Goal: Task Accomplishment & Management: Manage account settings

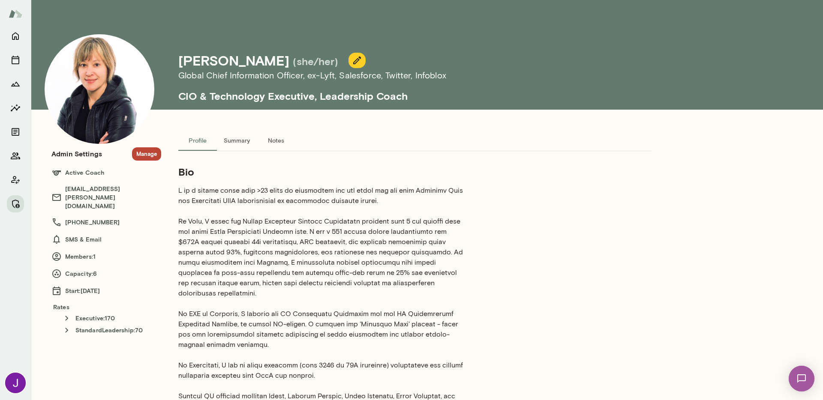
scroll to position [433, 0]
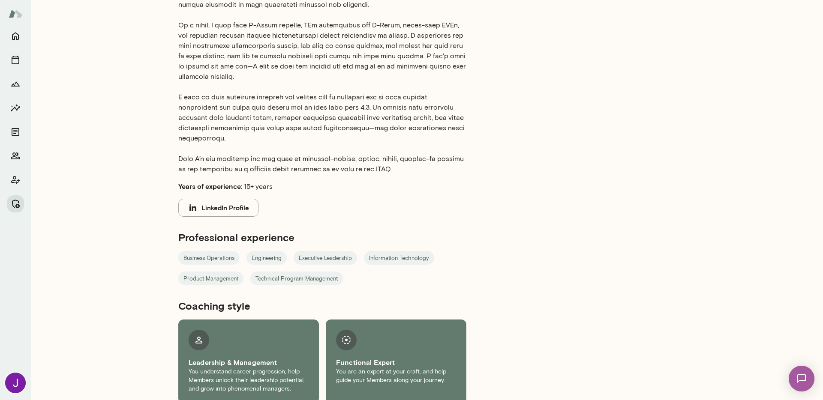
drag, startPoint x: 456, startPoint y: 169, endPoint x: 451, endPoint y: 171, distance: 5.3
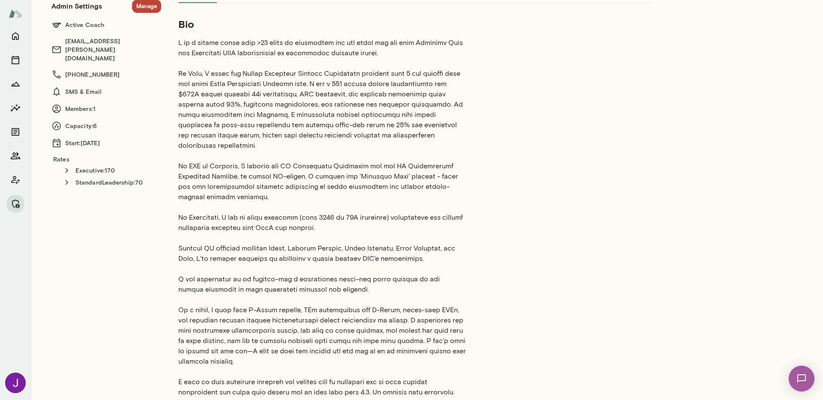
scroll to position [0, 0]
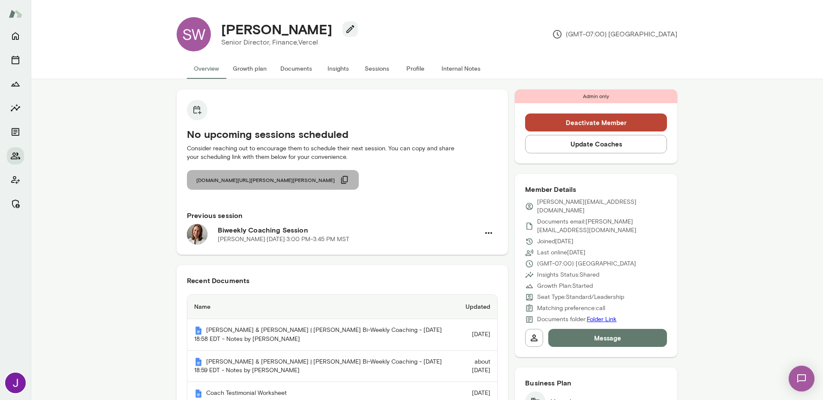
click at [340, 184] on icon "button" at bounding box center [344, 179] width 9 height 9
click at [563, 203] on p "samantha@vercel.com" at bounding box center [602, 206] width 130 height 17
click at [562, 202] on p "samantha@vercel.com" at bounding box center [602, 206] width 130 height 17
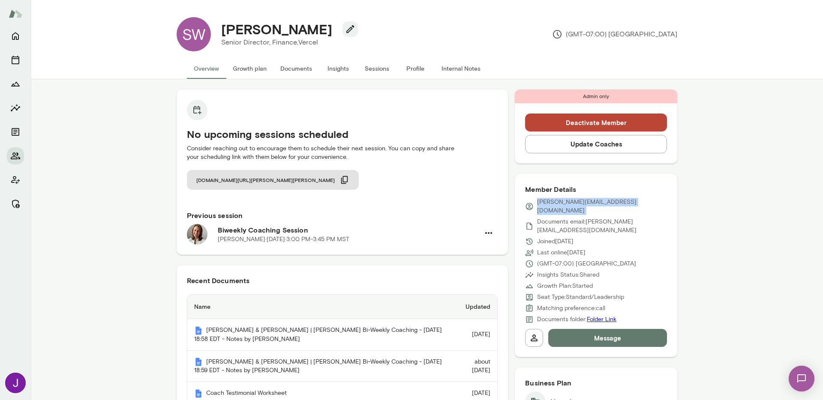
click at [562, 202] on p "samantha@vercel.com" at bounding box center [602, 206] width 130 height 17
copy div "samantha@vercel.com"
click at [368, 63] on button "Sessions" at bounding box center [376, 68] width 39 height 21
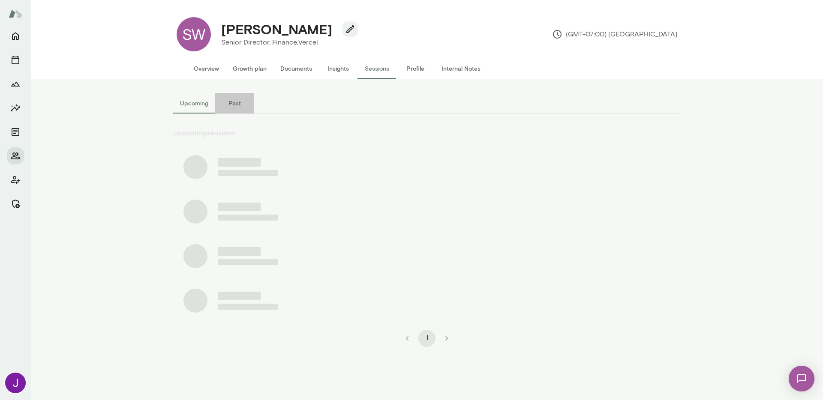
click at [234, 102] on button "Past" at bounding box center [234, 103] width 39 height 21
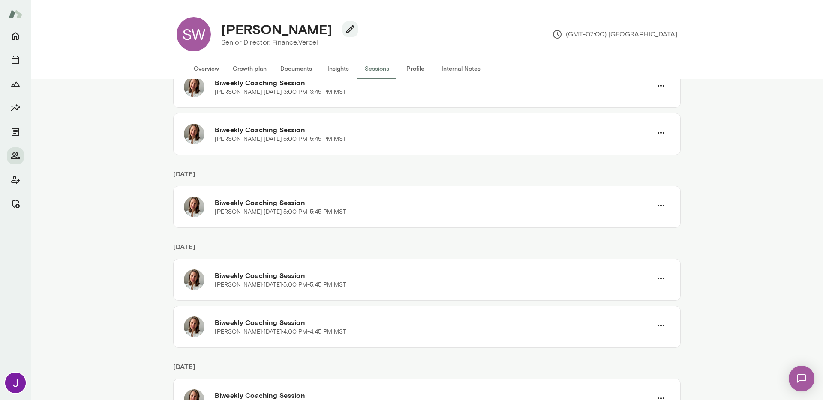
scroll to position [88, 0]
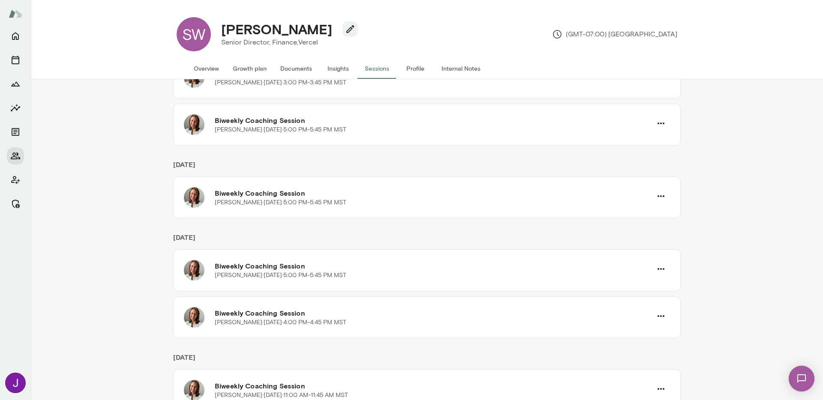
click at [271, 23] on h4 "Samantha Walior" at bounding box center [276, 29] width 111 height 16
copy div "Samantha Walior"
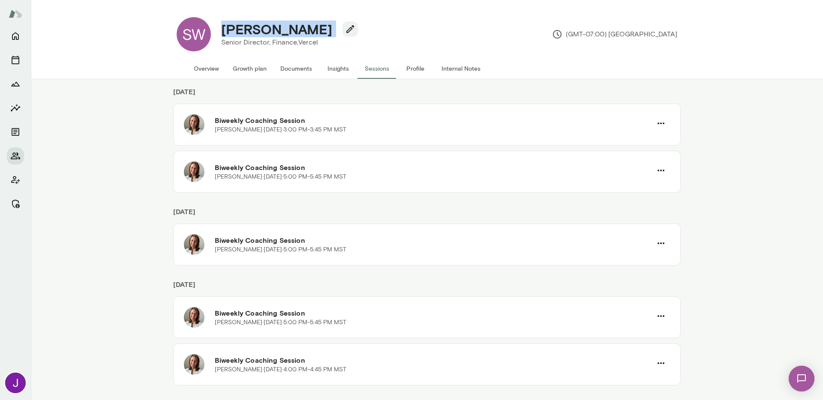
scroll to position [0, 0]
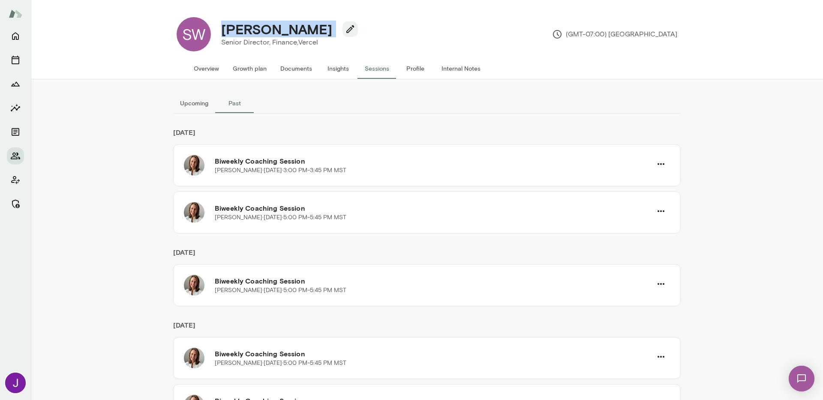
click at [205, 66] on button "Overview" at bounding box center [206, 68] width 39 height 21
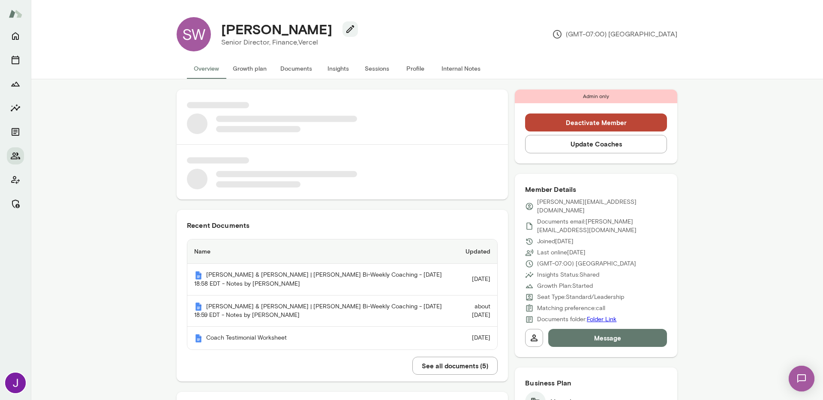
click at [576, 201] on p "samantha@vercel.com" at bounding box center [602, 206] width 130 height 17
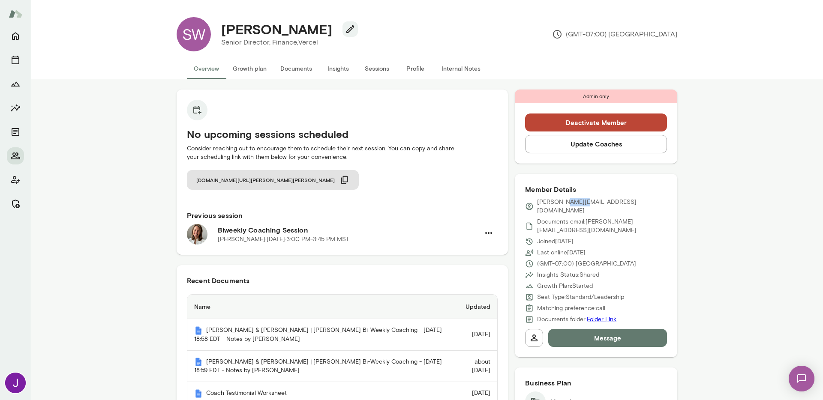
click at [576, 200] on p "samantha@vercel.com" at bounding box center [602, 206] width 130 height 17
copy div "samantha@vercel.com"
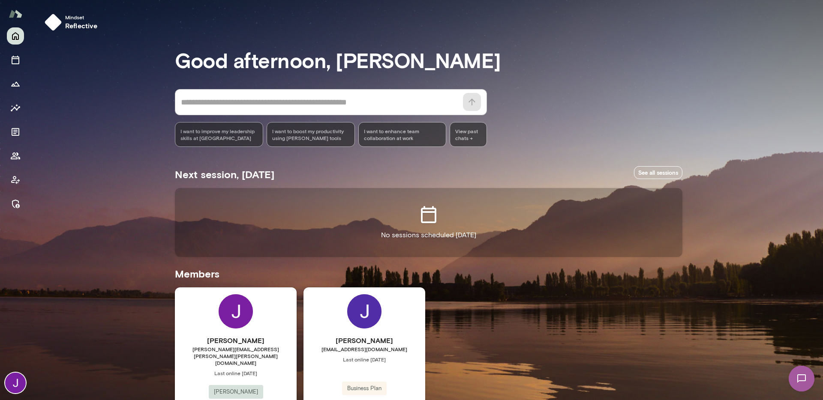
drag, startPoint x: 16, startPoint y: 201, endPoint x: 24, endPoint y: 191, distance: 12.9
click at [16, 201] on icon "Manage" at bounding box center [15, 204] width 10 height 10
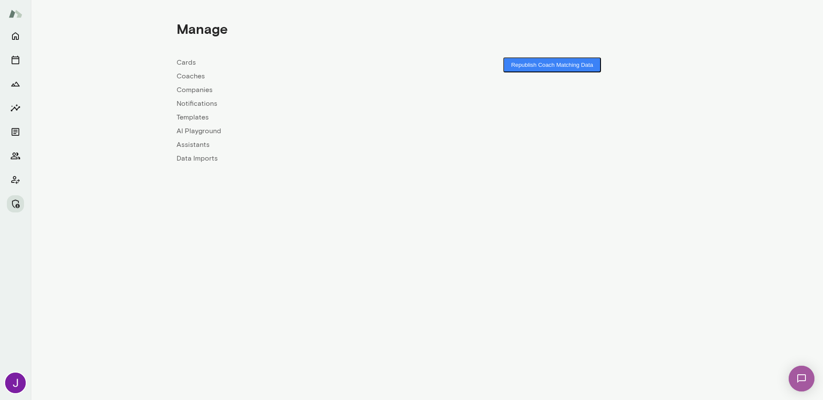
click at [189, 79] on link "Coaches" at bounding box center [302, 76] width 250 height 10
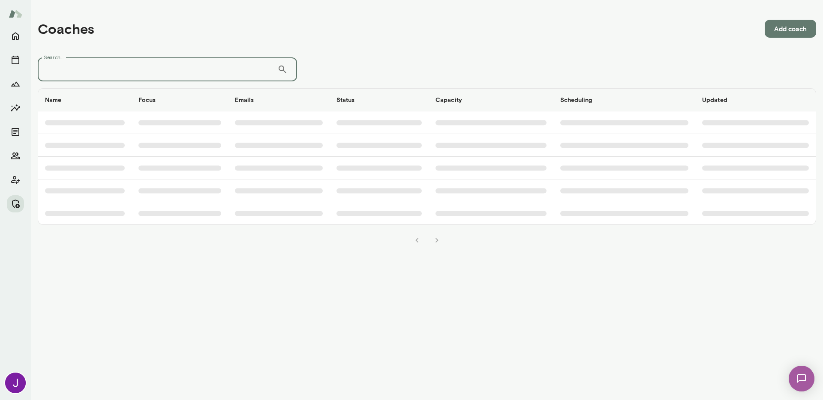
click at [194, 64] on input "Search..." at bounding box center [158, 69] width 240 height 24
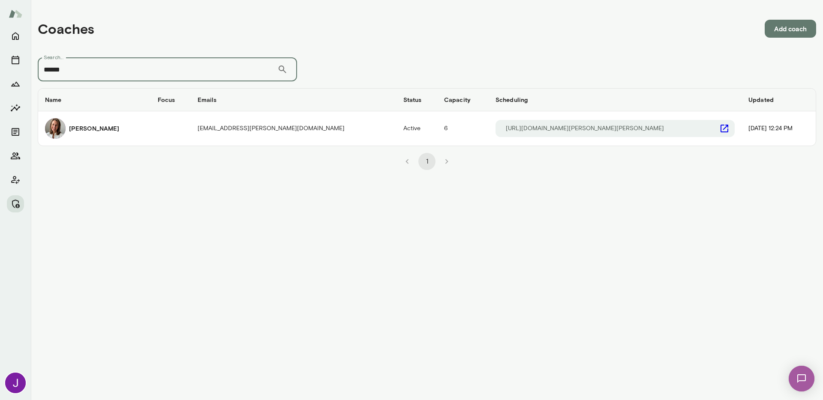
type input "******"
click at [191, 128] on td "coaches table" at bounding box center [171, 128] width 40 height 34
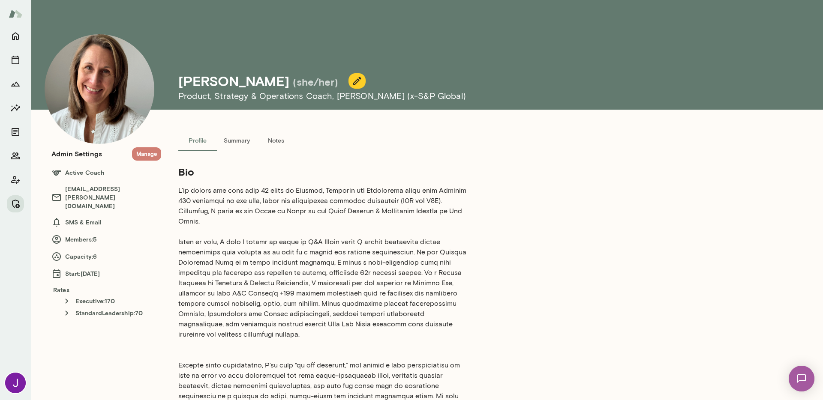
click at [154, 153] on button "Manage" at bounding box center [146, 153] width 29 height 13
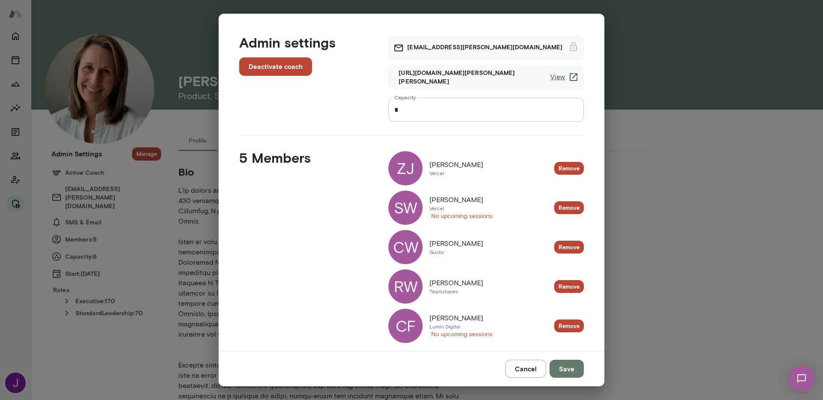
click at [550, 78] on link "View" at bounding box center [564, 77] width 28 height 10
click at [687, 218] on div "**********" at bounding box center [411, 200] width 823 height 400
click at [531, 376] on button "Cancel" at bounding box center [525, 369] width 41 height 18
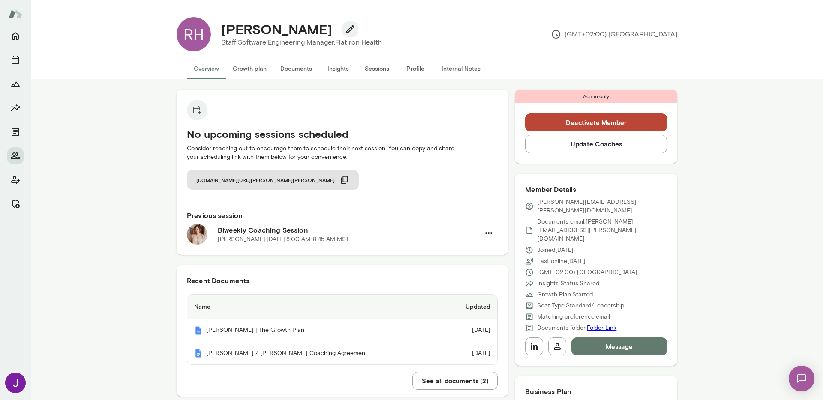
click at [599, 124] on button "Deactivate Member" at bounding box center [596, 123] width 142 height 18
click at [99, 59] on button "Deactivate" at bounding box center [72, 50] width 53 height 18
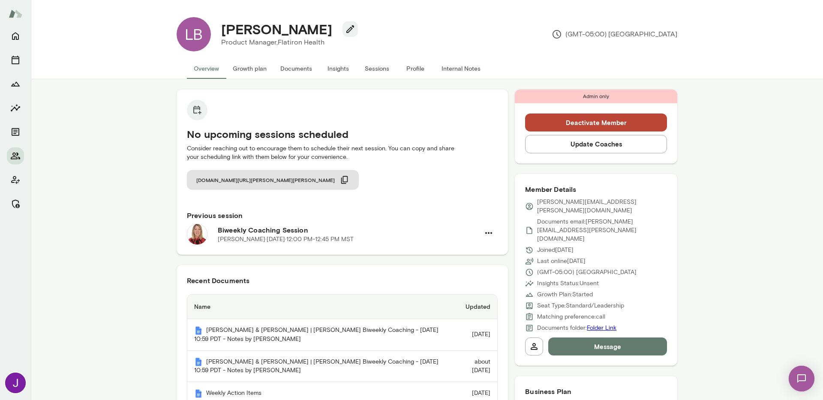
click at [576, 199] on p "[PERSON_NAME][EMAIL_ADDRESS][PERSON_NAME][DOMAIN_NAME]" at bounding box center [602, 206] width 130 height 17
copy div "leigh.baumgart@flatiron.com"
click at [369, 68] on button "Sessions" at bounding box center [376, 68] width 39 height 21
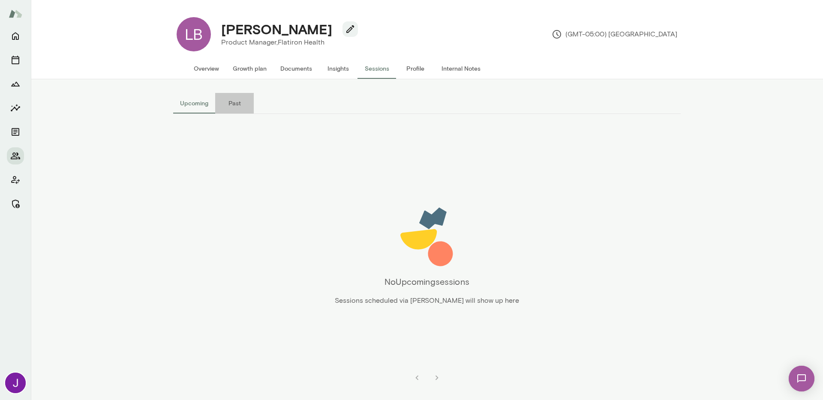
click at [237, 106] on button "Past" at bounding box center [234, 103] width 39 height 21
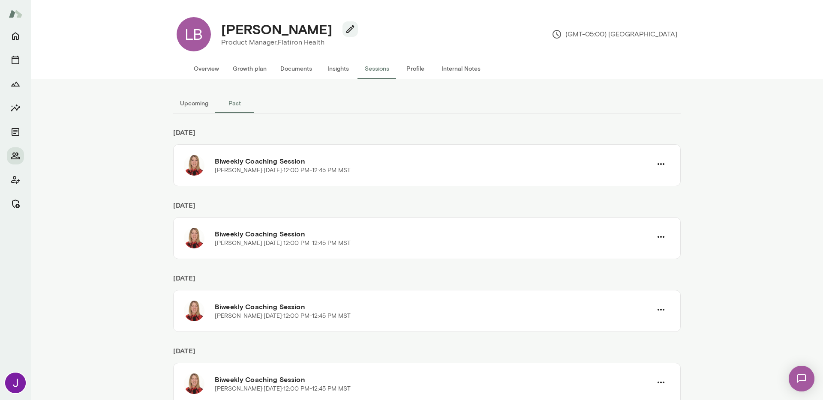
click at [208, 69] on button "Overview" at bounding box center [206, 68] width 39 height 21
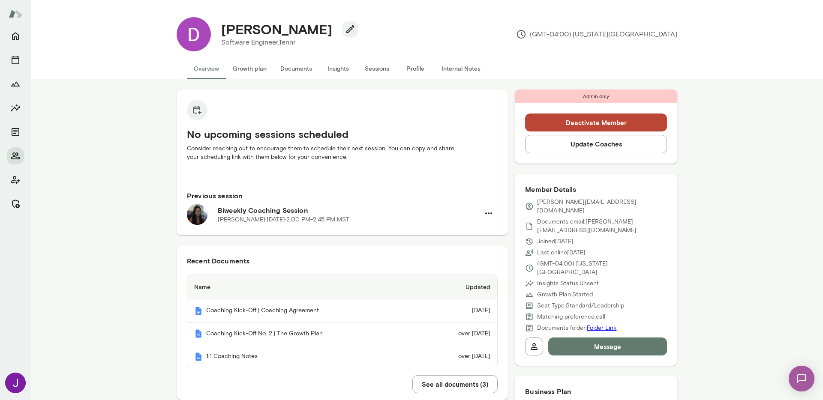
click at [598, 123] on button "Deactivate Member" at bounding box center [596, 123] width 142 height 18
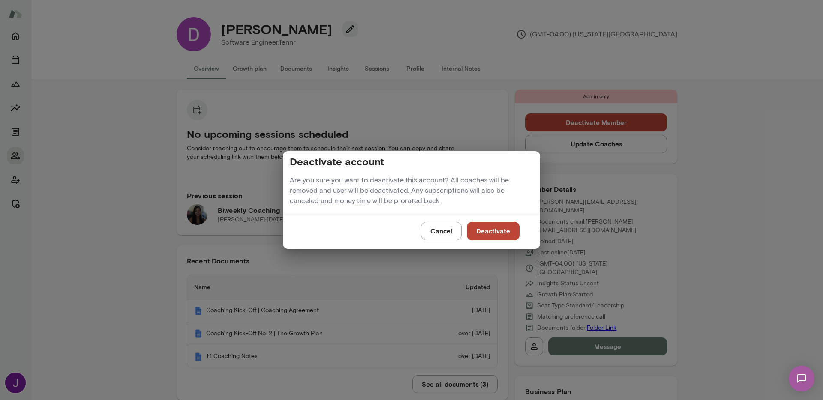
click at [491, 236] on button "Deactivate" at bounding box center [493, 231] width 53 height 18
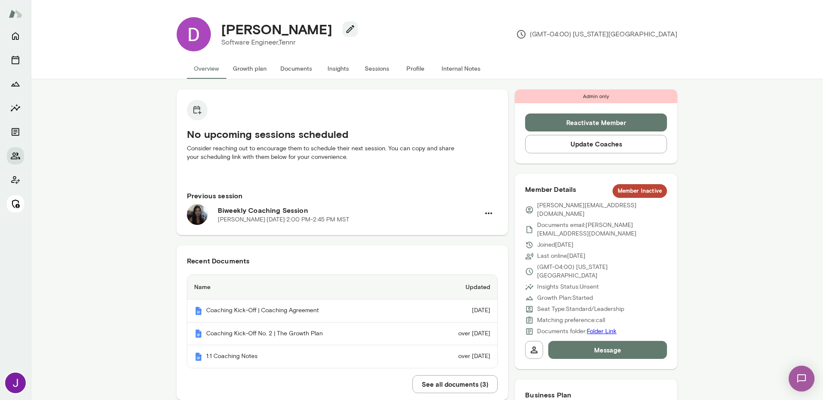
click at [14, 201] on icon "Manage" at bounding box center [15, 204] width 10 height 10
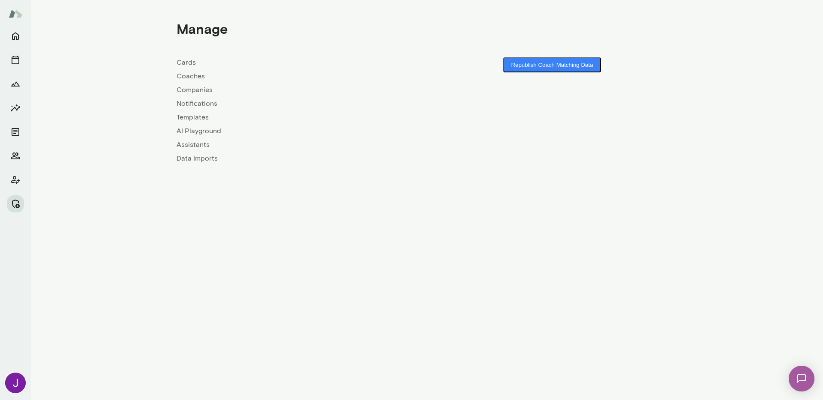
click at [189, 80] on link "Coaches" at bounding box center [302, 76] width 250 height 10
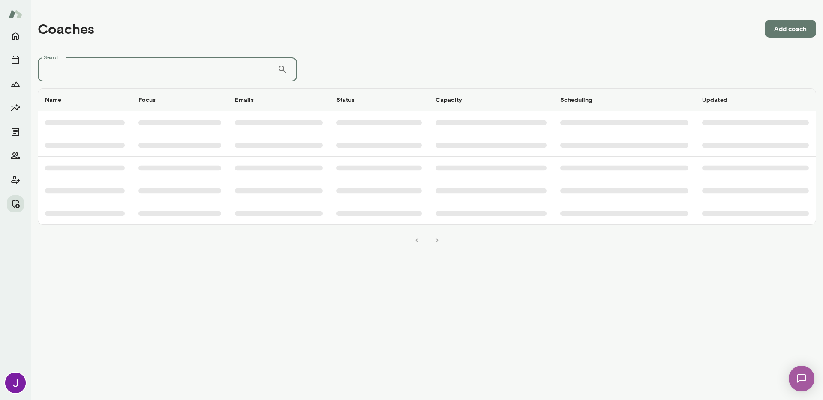
click at [175, 73] on input "Search..." at bounding box center [158, 69] width 240 height 24
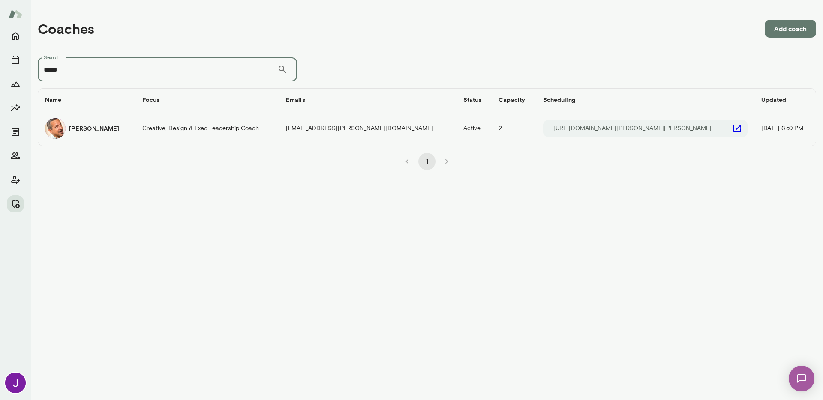
type input "*****"
click at [732, 126] on icon "coaches table" at bounding box center [737, 128] width 10 height 10
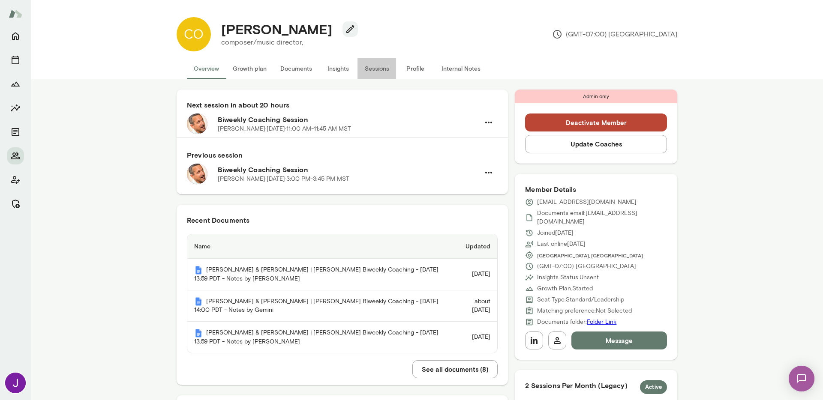
click at [378, 73] on button "Sessions" at bounding box center [376, 68] width 39 height 21
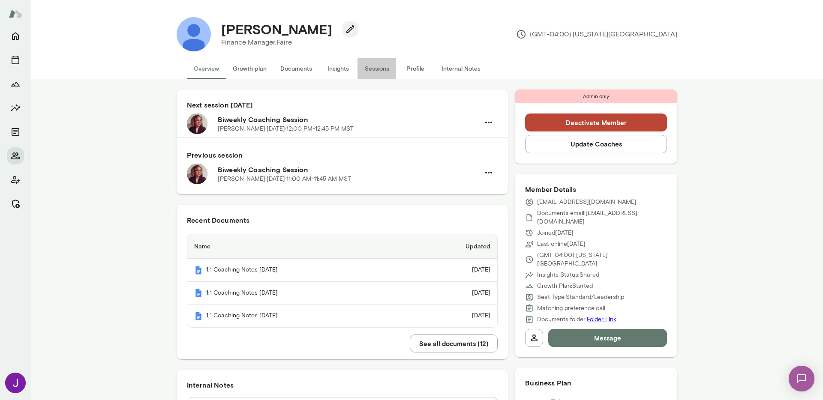
click at [374, 69] on button "Sessions" at bounding box center [376, 68] width 39 height 21
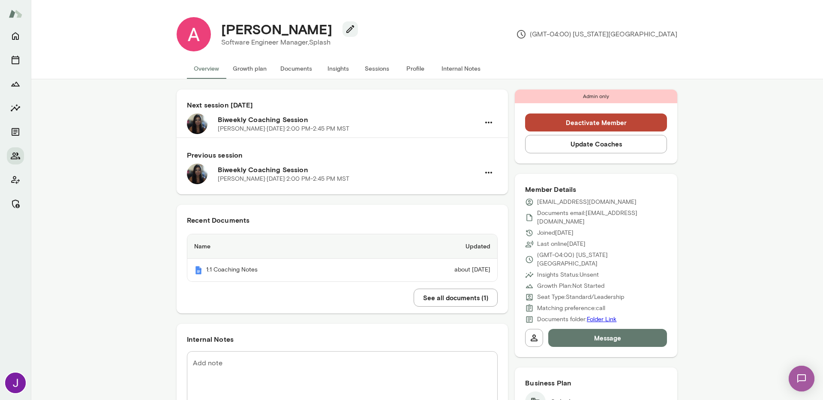
click at [368, 73] on button "Sessions" at bounding box center [376, 68] width 39 height 21
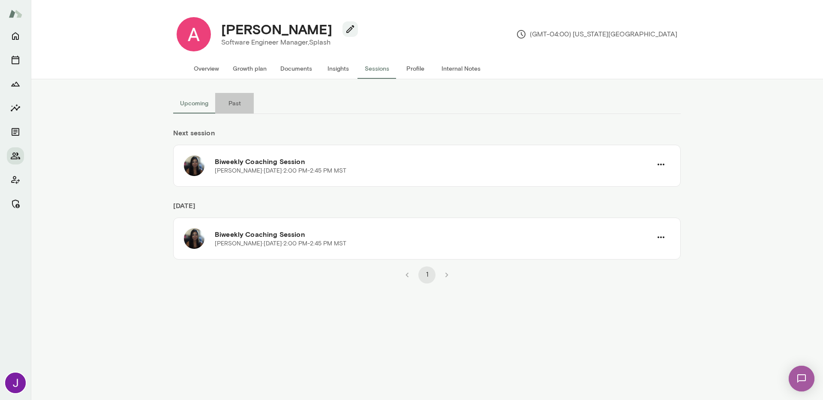
click at [249, 105] on button "Past" at bounding box center [234, 103] width 39 height 21
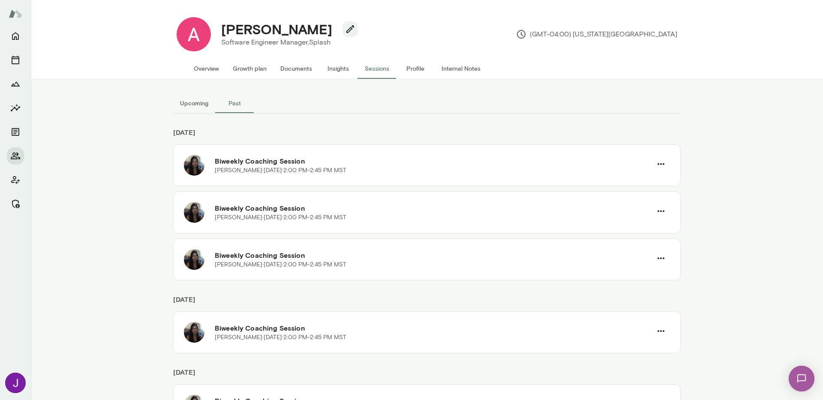
click at [183, 100] on button "Upcoming" at bounding box center [194, 103] width 42 height 21
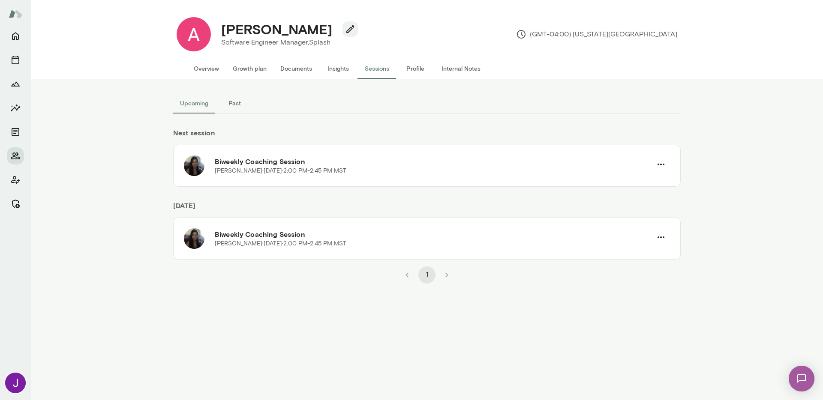
click at [216, 62] on button "Overview" at bounding box center [206, 68] width 39 height 21
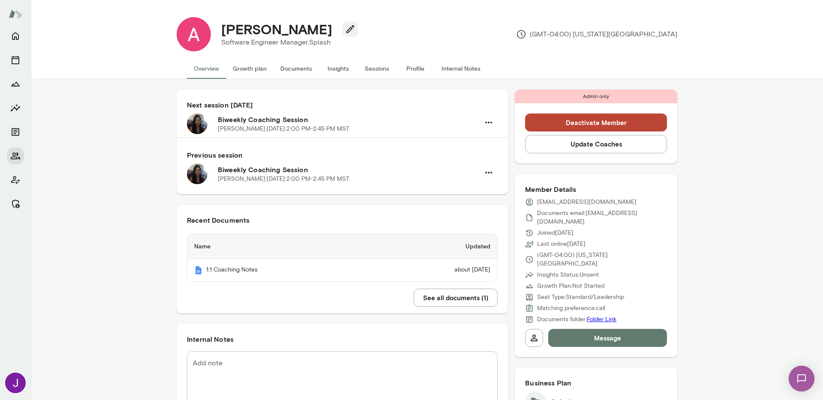
click at [576, 201] on p "ahulley@splashfinancial.com" at bounding box center [586, 202] width 99 height 9
click at [577, 201] on p "ahulley@splashfinancial.com" at bounding box center [586, 202] width 99 height 9
copy div "ahulley@splashfinancial.com"
drag, startPoint x: 367, startPoint y: 69, endPoint x: 326, endPoint y: 77, distance: 41.6
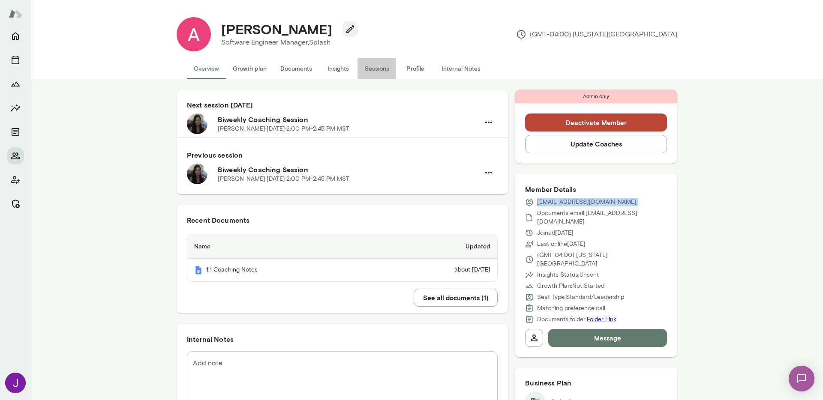
click at [367, 69] on button "Sessions" at bounding box center [376, 68] width 39 height 21
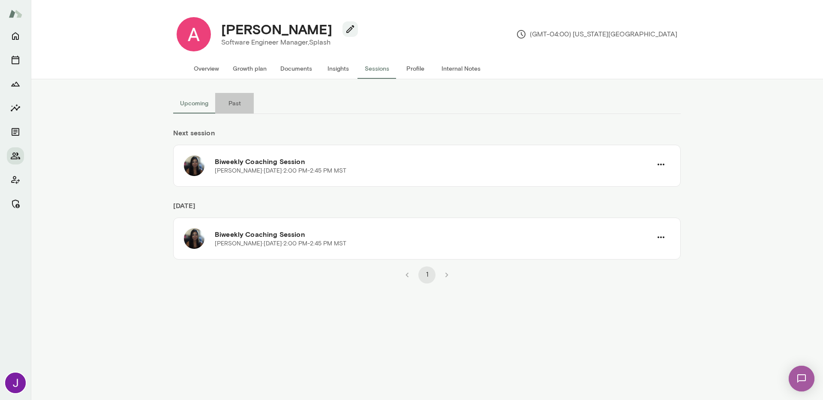
click at [232, 111] on button "Past" at bounding box center [234, 103] width 39 height 21
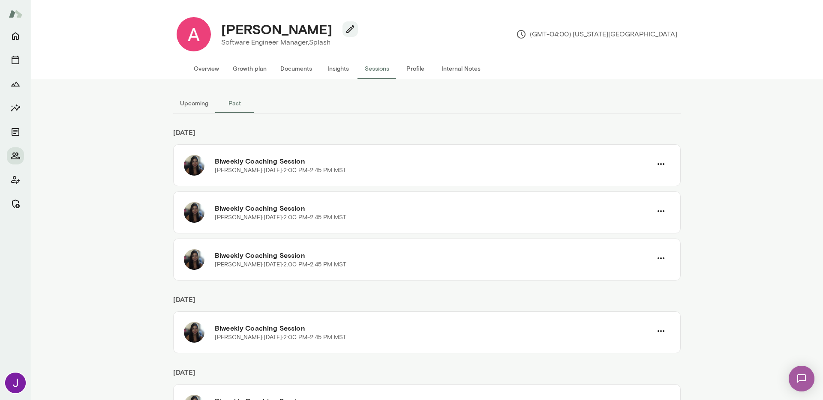
click at [246, 21] on h4 "Allen Hulley" at bounding box center [276, 29] width 111 height 16
copy div "Allen Hulley"
drag, startPoint x: 201, startPoint y: 71, endPoint x: 210, endPoint y: 72, distance: 8.6
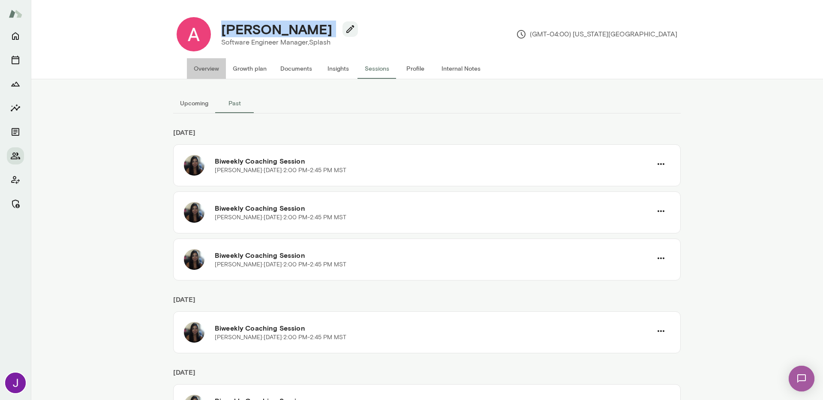
click at [201, 71] on button "Overview" at bounding box center [206, 68] width 39 height 21
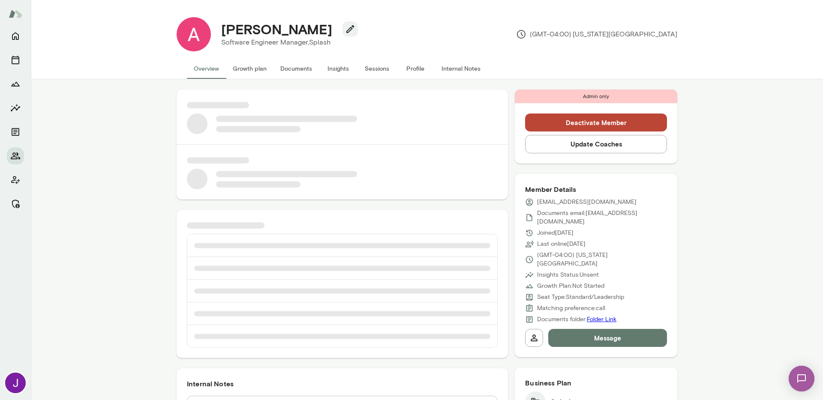
click at [590, 201] on p "ahulley@splashfinancial.com" at bounding box center [586, 202] width 99 height 9
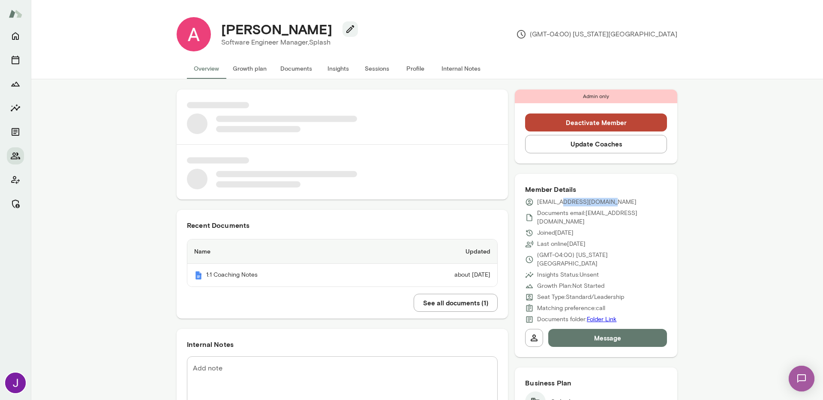
click at [590, 201] on p "ahulley@splashfinancial.com" at bounding box center [586, 202] width 99 height 9
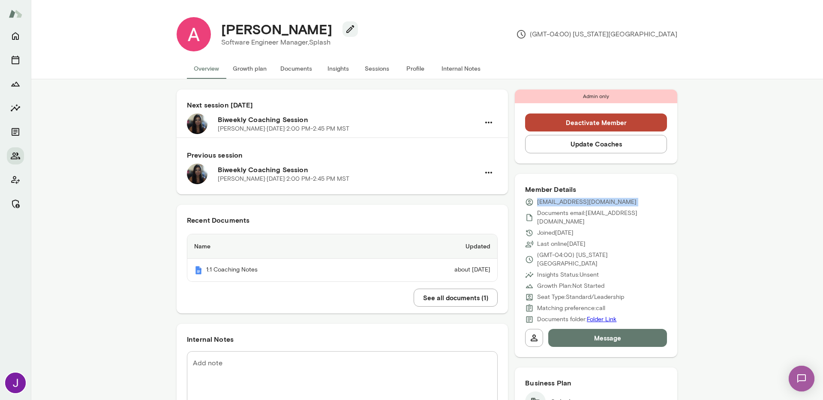
click at [590, 201] on p "ahulley@splashfinancial.com" at bounding box center [586, 202] width 99 height 9
copy div "ahulley@splashfinancial.com"
click at [368, 66] on button "Sessions" at bounding box center [376, 68] width 39 height 21
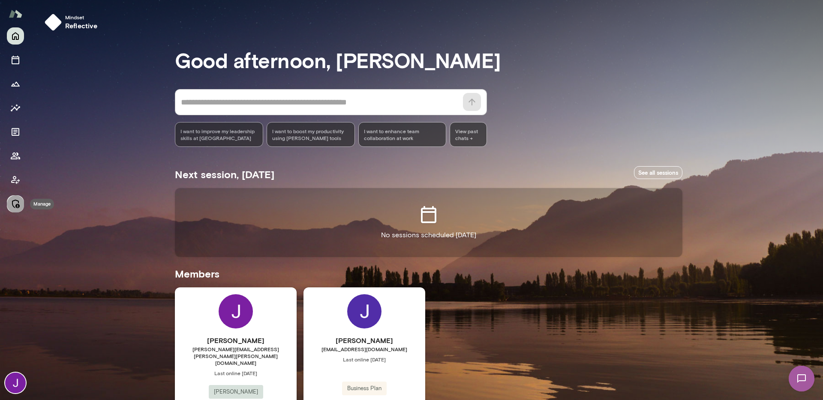
click at [15, 204] on icon "Manage" at bounding box center [15, 204] width 10 height 10
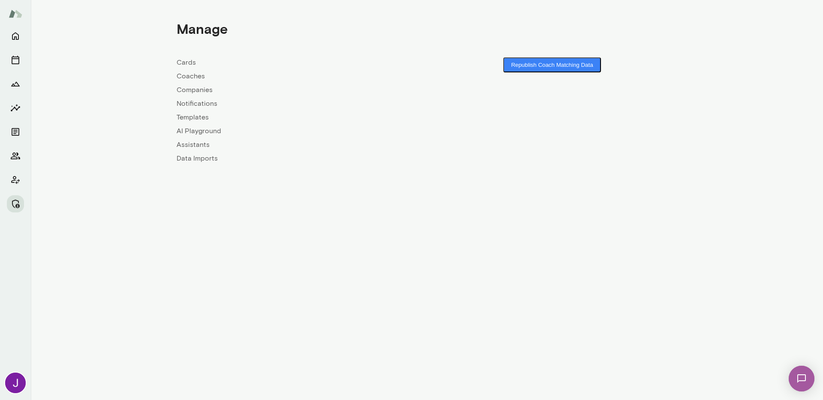
click at [180, 78] on link "Coaches" at bounding box center [302, 76] width 250 height 10
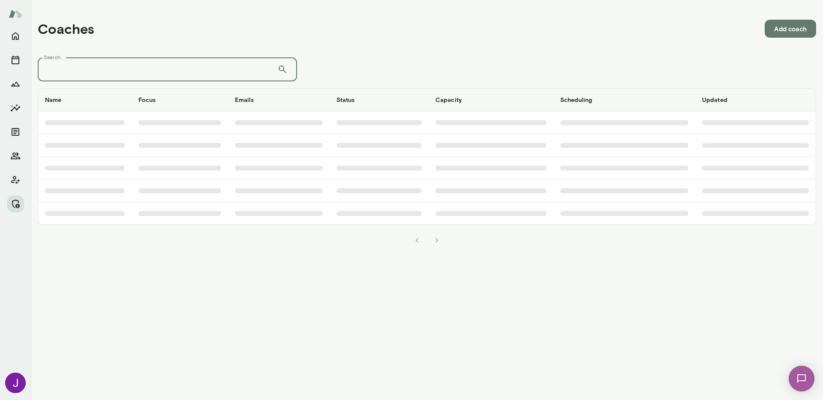
click at [189, 67] on input "Search..." at bounding box center [158, 69] width 240 height 24
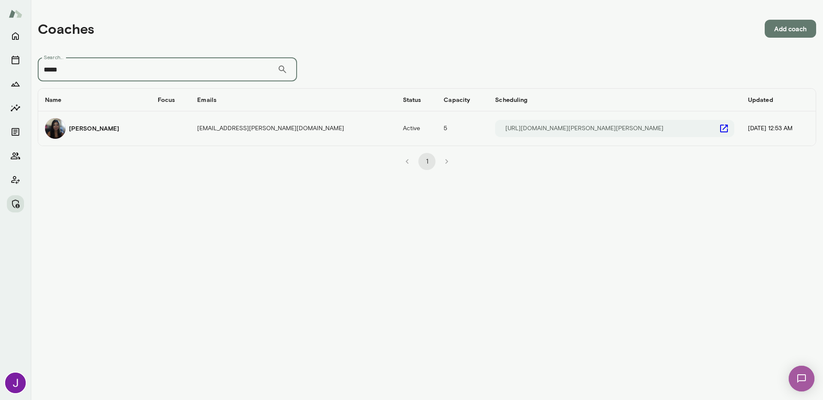
type input "*****"
click at [719, 127] on icon "coaches table" at bounding box center [724, 128] width 10 height 10
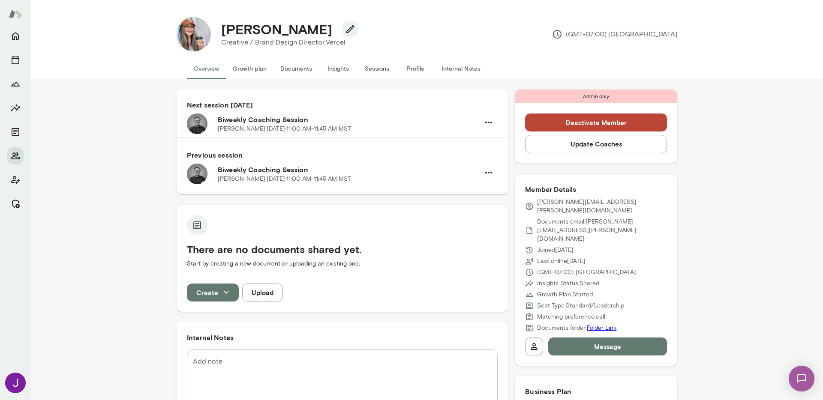
click at [366, 67] on button "Sessions" at bounding box center [376, 68] width 39 height 21
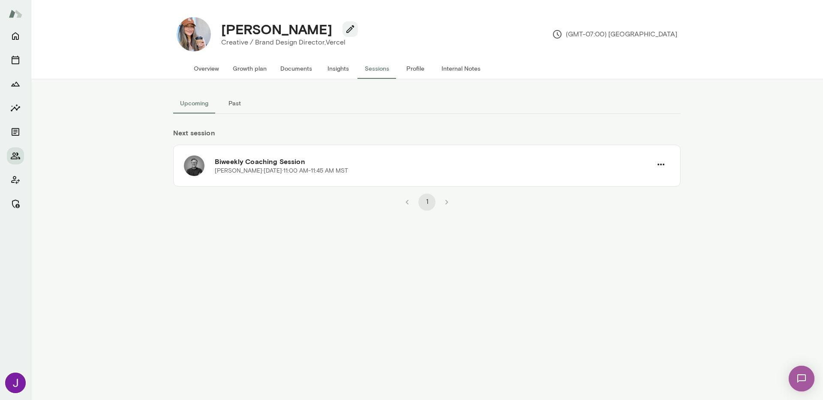
click at [216, 72] on button "Overview" at bounding box center [206, 68] width 39 height 21
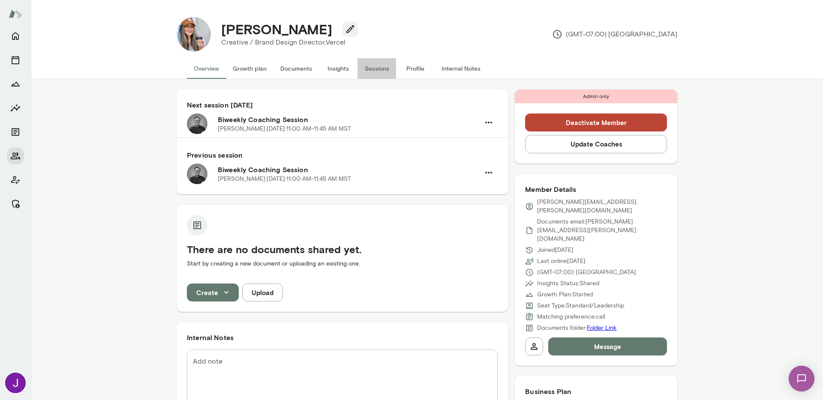
click at [385, 72] on button "Sessions" at bounding box center [376, 68] width 39 height 21
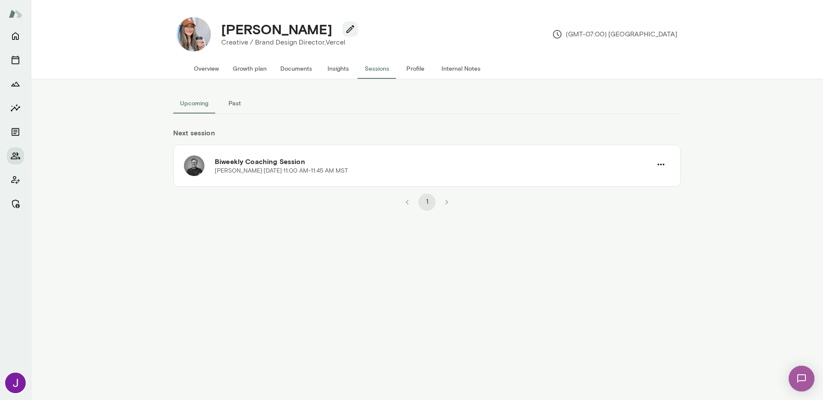
click at [229, 105] on button "Past" at bounding box center [234, 103] width 39 height 21
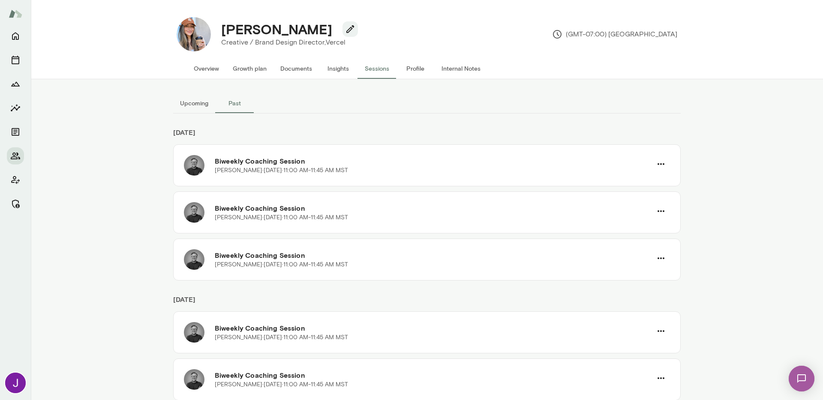
click at [192, 110] on button "Upcoming" at bounding box center [194, 103] width 42 height 21
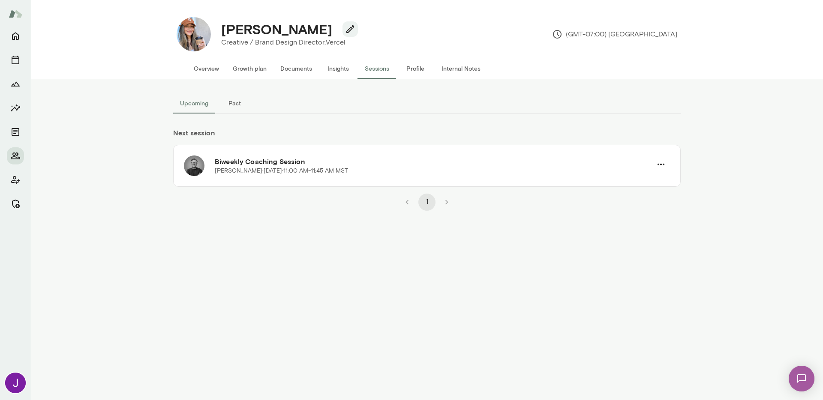
click at [263, 38] on p "Creative / Brand Design Director, Vercel" at bounding box center [286, 42] width 130 height 10
click at [263, 37] on p "Creative / Brand Design Director, Vercel" at bounding box center [286, 42] width 130 height 10
click at [269, 31] on h4 "Genny Dee" at bounding box center [276, 29] width 111 height 16
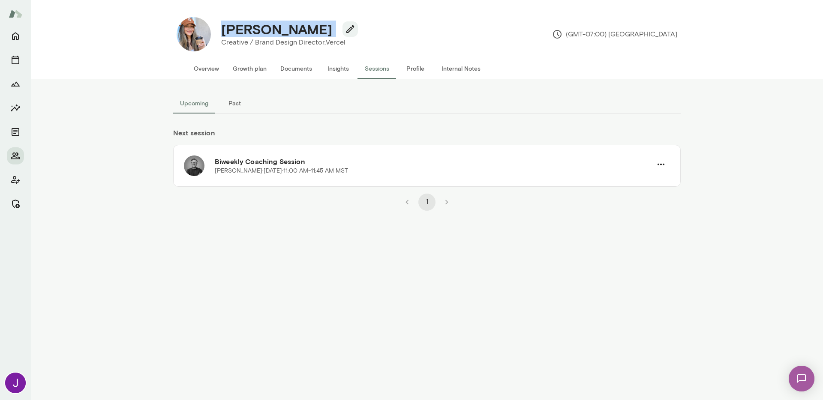
click at [269, 31] on h4 "Genny Dee" at bounding box center [276, 29] width 111 height 16
copy div "Genny Dee"
drag, startPoint x: 193, startPoint y: 66, endPoint x: 237, endPoint y: 77, distance: 45.1
click at [194, 66] on button "Overview" at bounding box center [206, 68] width 39 height 21
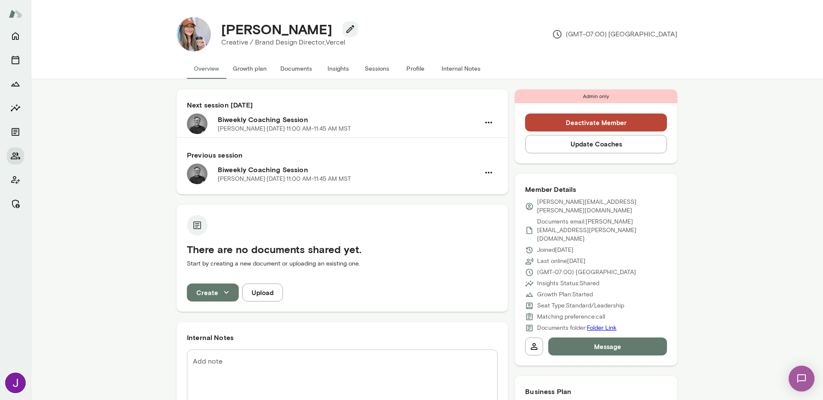
click at [589, 204] on p "genny.davila@vercel.com" at bounding box center [602, 206] width 130 height 17
click at [588, 204] on p "genny.davila@vercel.com" at bounding box center [602, 206] width 130 height 17
copy div "genny.davila@vercel.com"
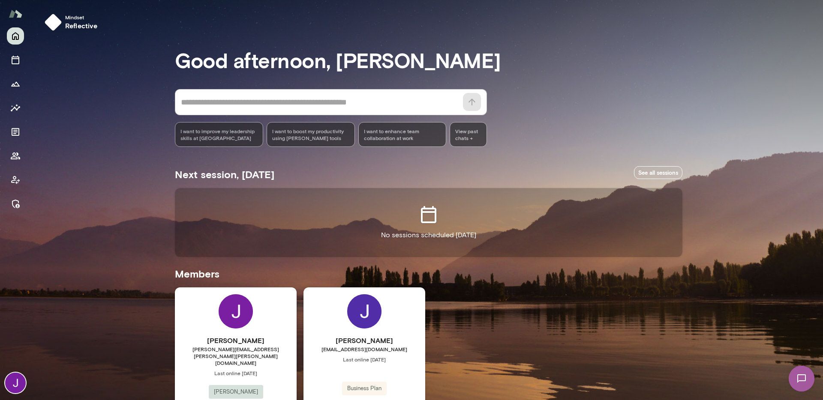
drag, startPoint x: 20, startPoint y: 207, endPoint x: 29, endPoint y: 197, distance: 13.4
click at [21, 207] on button "Manage" at bounding box center [15, 203] width 17 height 17
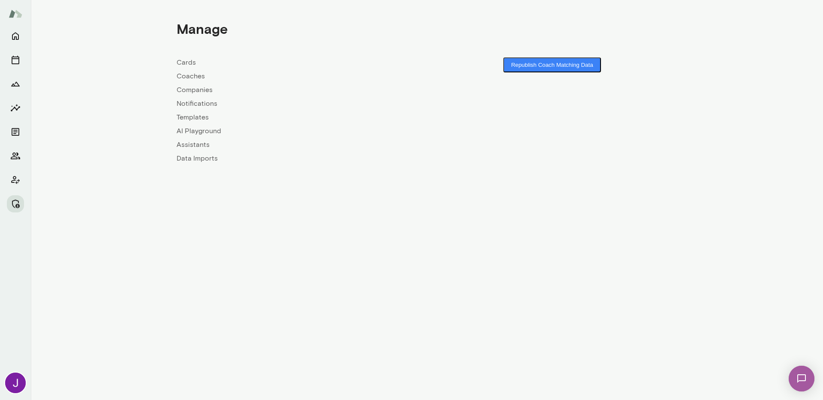
click at [198, 76] on link "Coaches" at bounding box center [302, 76] width 250 height 10
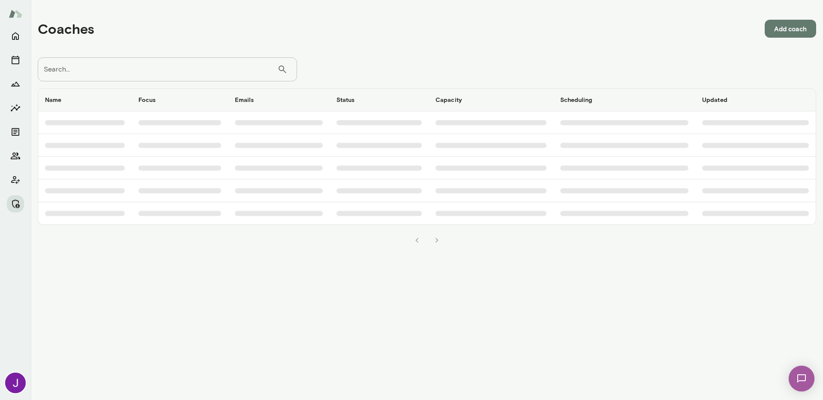
click at [204, 63] on input "Search..." at bounding box center [158, 69] width 240 height 24
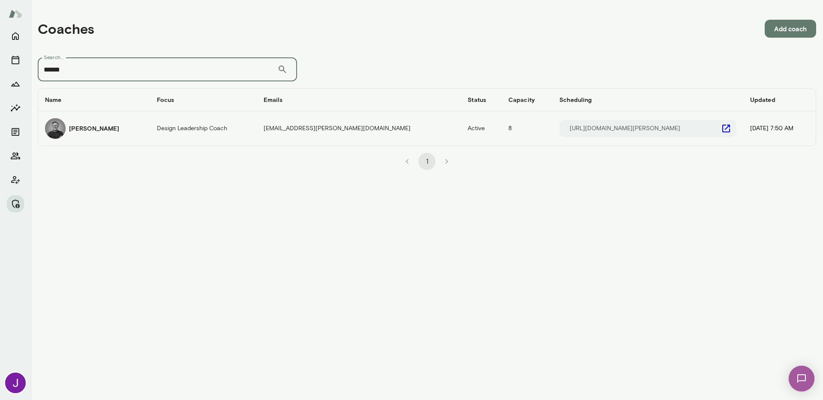
type input "******"
click at [721, 129] on icon "coaches table" at bounding box center [726, 128] width 10 height 10
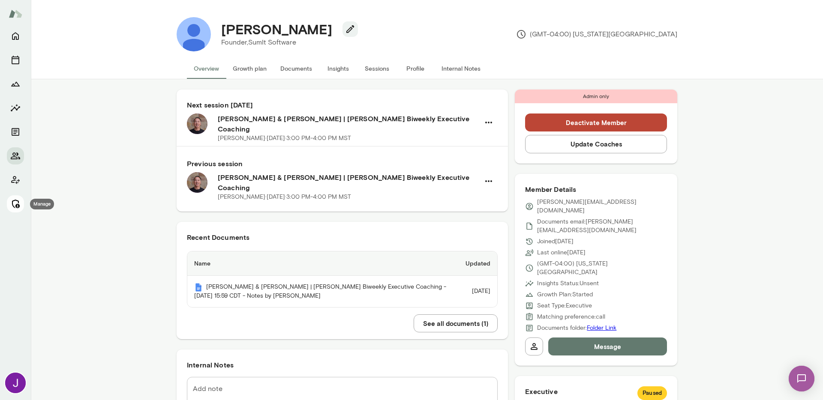
click at [18, 202] on icon "Manage" at bounding box center [16, 204] width 8 height 9
click at [374, 69] on button "Sessions" at bounding box center [376, 68] width 39 height 21
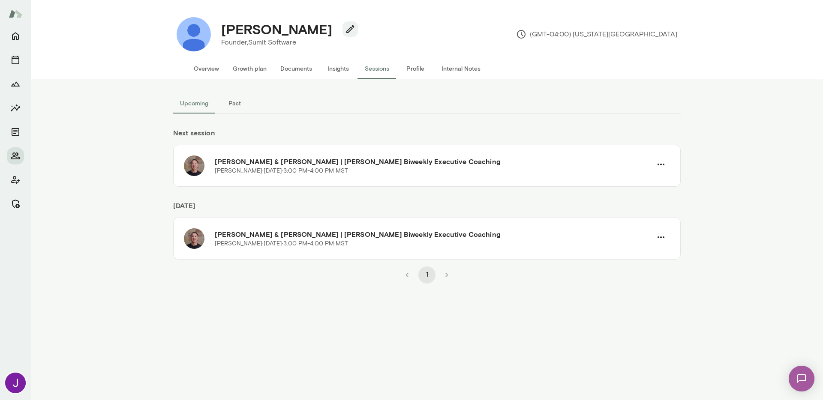
click at [195, 74] on button "Overview" at bounding box center [206, 68] width 39 height 21
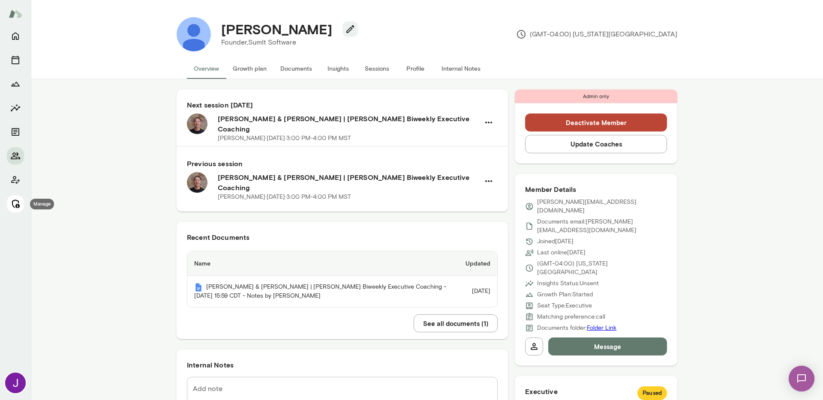
drag, startPoint x: 12, startPoint y: 208, endPoint x: 16, endPoint y: 204, distance: 6.1
click at [12, 208] on icon "Manage" at bounding box center [15, 204] width 10 height 10
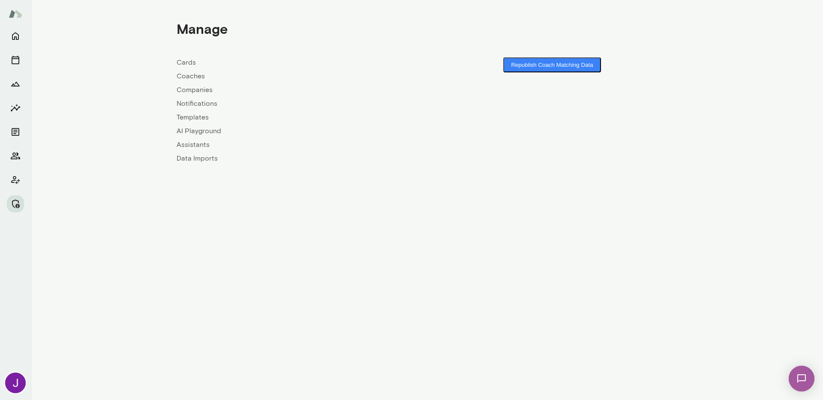
click at [189, 76] on link "Coaches" at bounding box center [302, 76] width 250 height 10
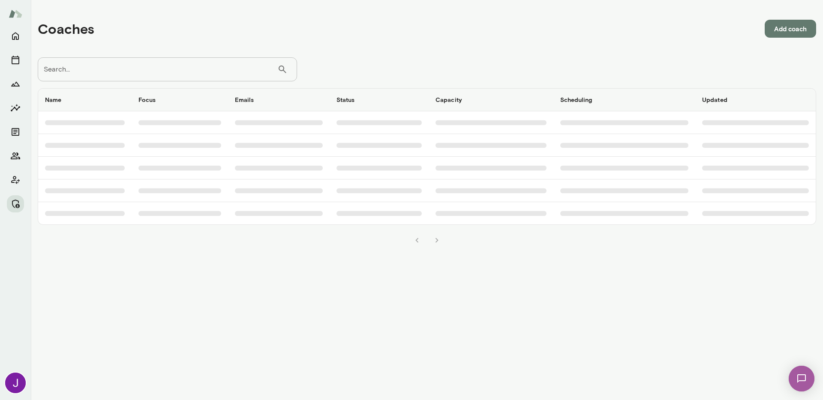
click at [138, 72] on input "Search..." at bounding box center [158, 69] width 240 height 24
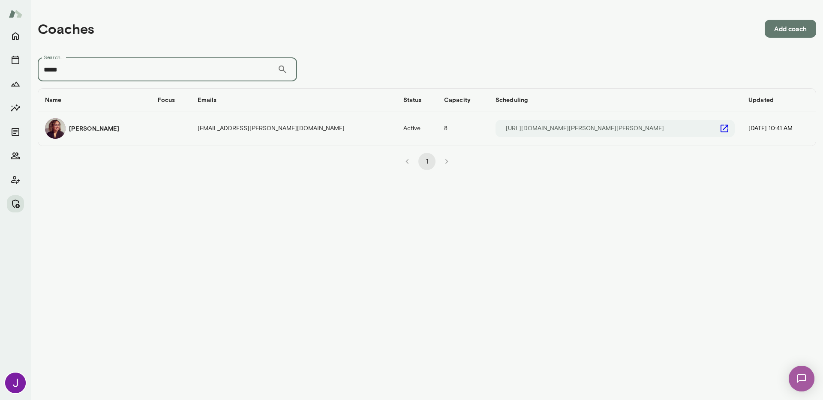
type input "*****"
click at [720, 129] on icon "coaches table" at bounding box center [724, 129] width 8 height 8
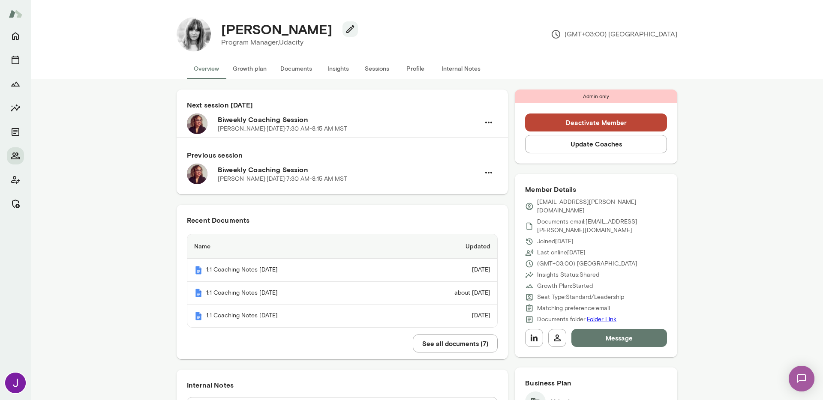
click at [367, 71] on button "Sessions" at bounding box center [376, 68] width 39 height 21
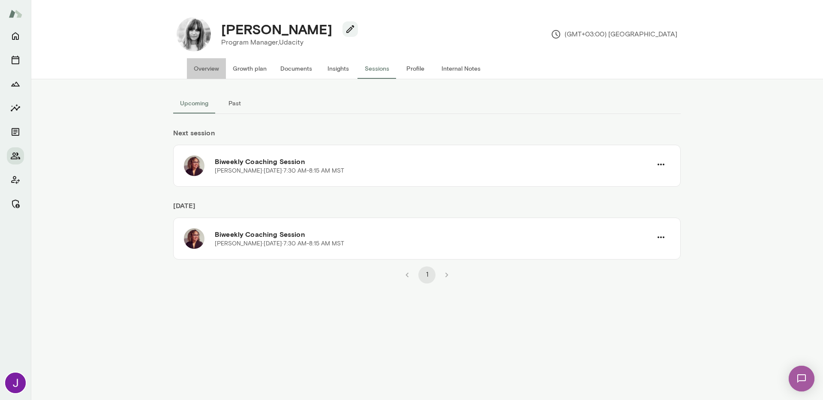
click at [215, 69] on button "Overview" at bounding box center [206, 68] width 39 height 21
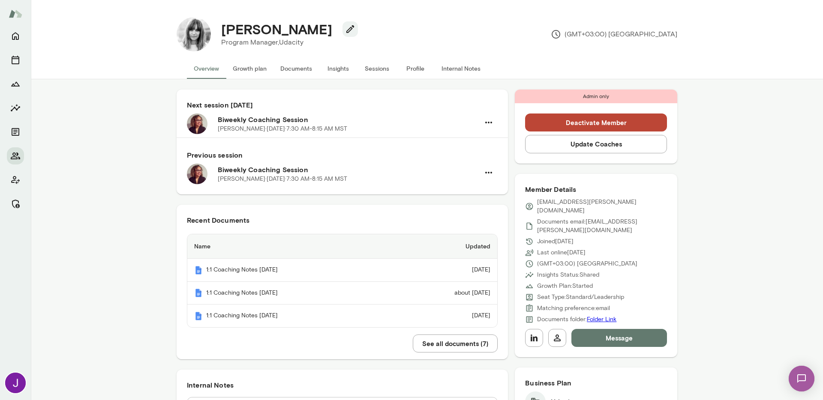
click at [388, 67] on button "Sessions" at bounding box center [376, 68] width 39 height 21
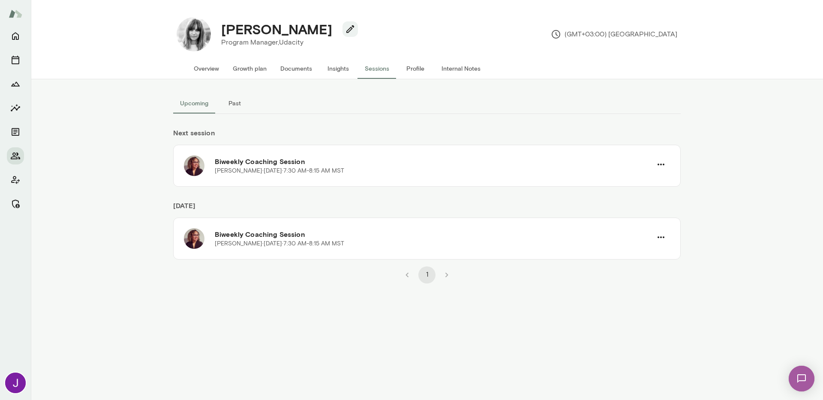
click at [253, 30] on h4 "[PERSON_NAME]" at bounding box center [276, 29] width 111 height 16
click at [253, 30] on h4 "Yasmine Nassar" at bounding box center [276, 29] width 111 height 16
copy div "Yasmine Nassar"
click at [199, 67] on button "Overview" at bounding box center [206, 68] width 39 height 21
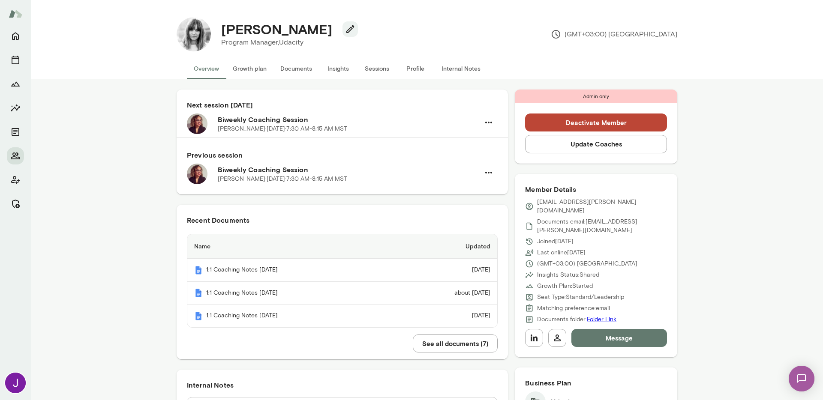
click at [584, 202] on p "yasmine.nassar@udacity.com" at bounding box center [602, 206] width 130 height 17
copy div "yasmine.nassar@udacity.com"
click at [11, 207] on icon "Manage" at bounding box center [15, 204] width 10 height 10
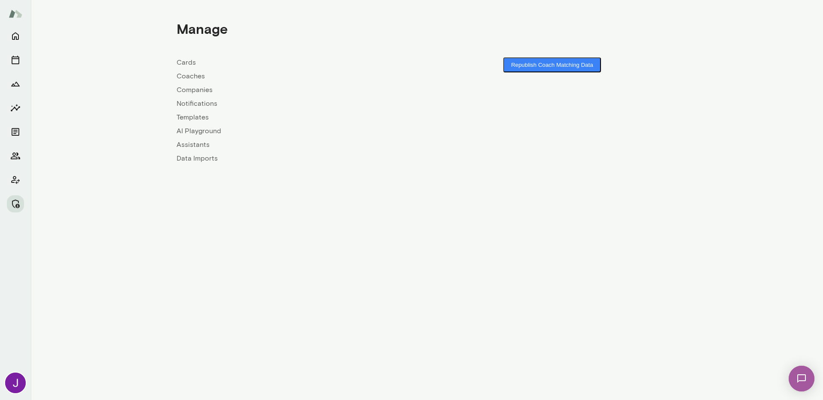
click at [192, 70] on div "Cards Coaches Companies Notifications Templates AI Playground Assistants Data I…" at bounding box center [302, 110] width 250 height 106
click at [180, 77] on link "Coaches" at bounding box center [302, 76] width 250 height 10
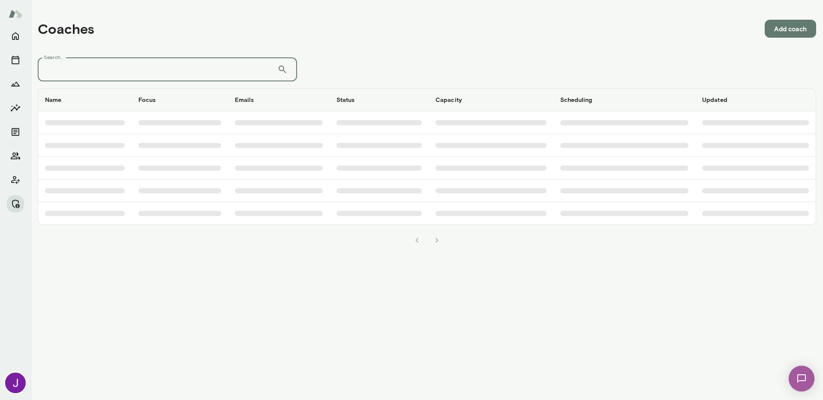
click at [132, 67] on input "Search..." at bounding box center [158, 69] width 240 height 24
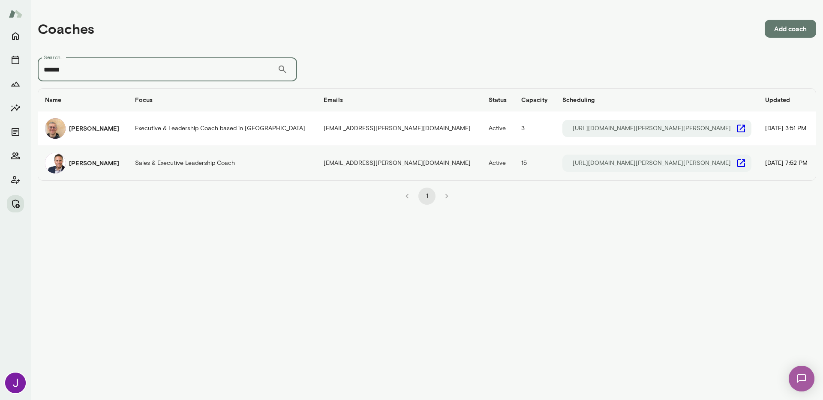
type input "******"
click at [736, 162] on icon "coaches table" at bounding box center [741, 163] width 10 height 10
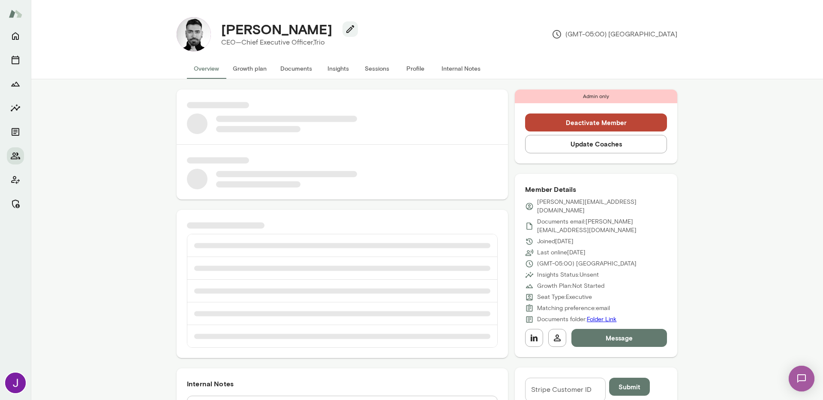
click at [237, 28] on h4 "[PERSON_NAME]" at bounding box center [276, 29] width 111 height 16
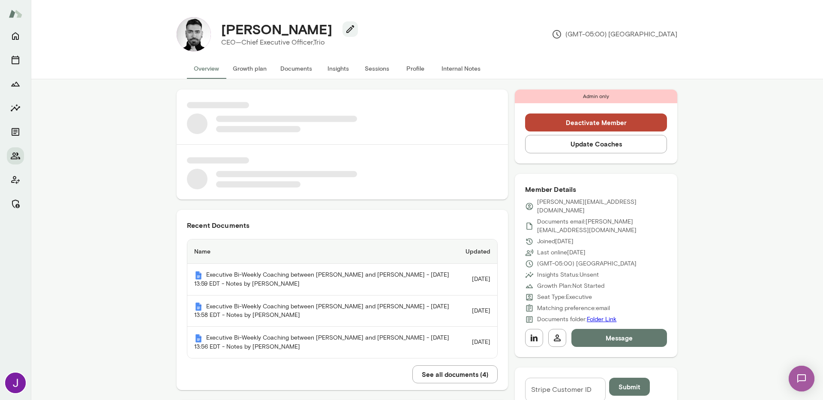
click at [237, 28] on h4 "[PERSON_NAME]" at bounding box center [276, 29] width 111 height 16
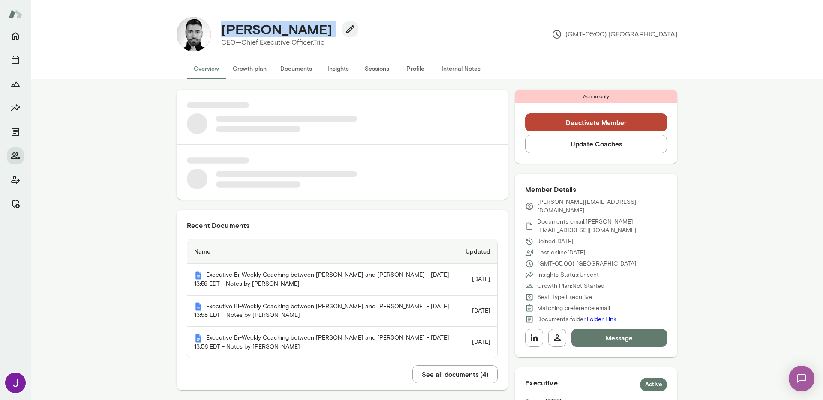
copy div "[PERSON_NAME]"
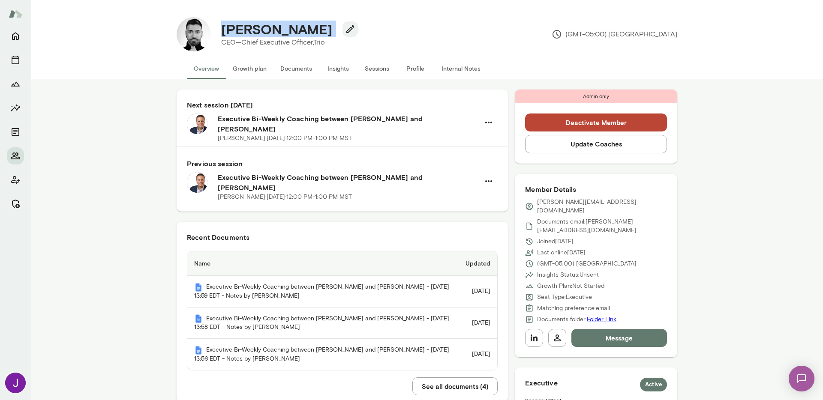
copy div "[PERSON_NAME]"
click at [362, 66] on button "Sessions" at bounding box center [376, 68] width 39 height 21
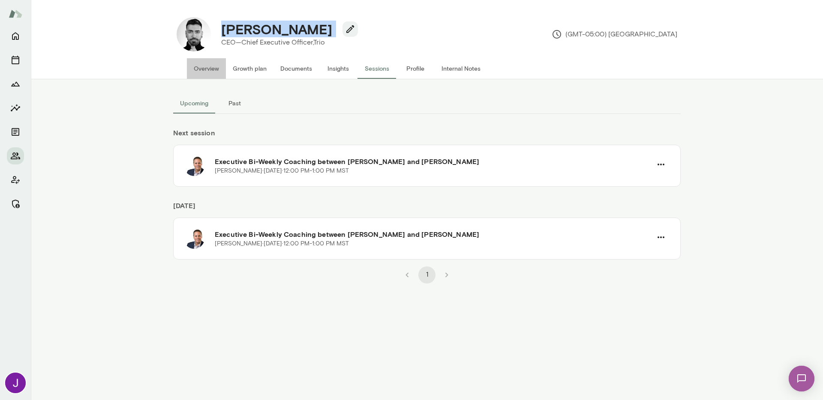
click at [201, 67] on button "Overview" at bounding box center [206, 68] width 39 height 21
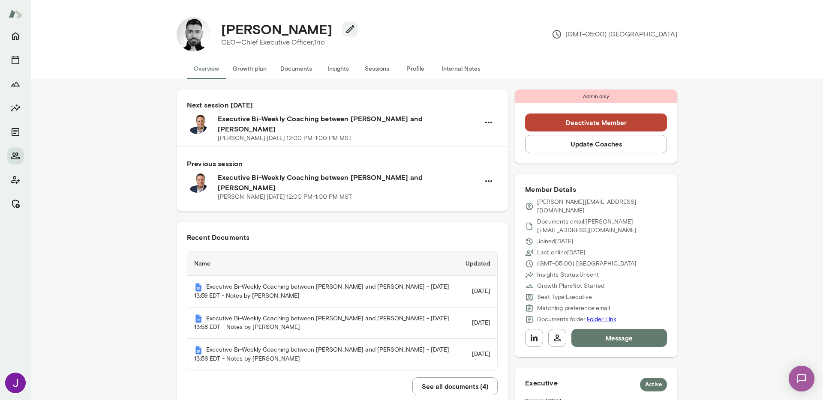
click at [567, 201] on p "alex@trio.dev" at bounding box center [602, 206] width 130 height 17
copy div "alex@trio.dev"
click at [369, 74] on button "Sessions" at bounding box center [376, 68] width 39 height 21
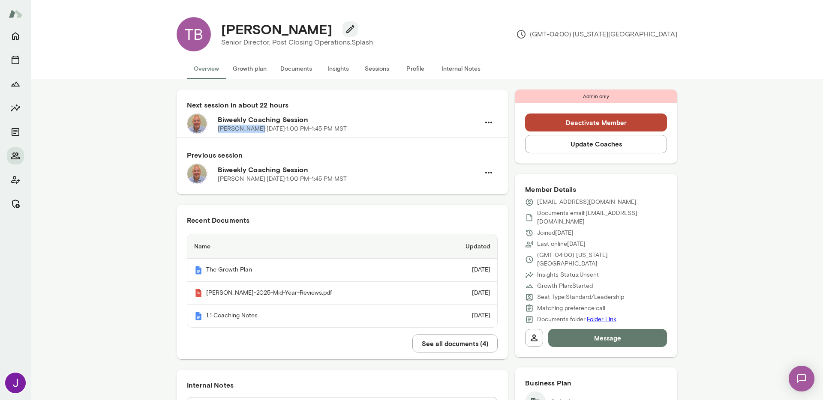
drag, startPoint x: 211, startPoint y: 130, endPoint x: 255, endPoint y: 130, distance: 43.7
click at [255, 130] on div "Biweekly Coaching Session [PERSON_NAME] · [DATE] · 1:00 PM-1:45 PM MST" at bounding box center [342, 124] width 311 height 21
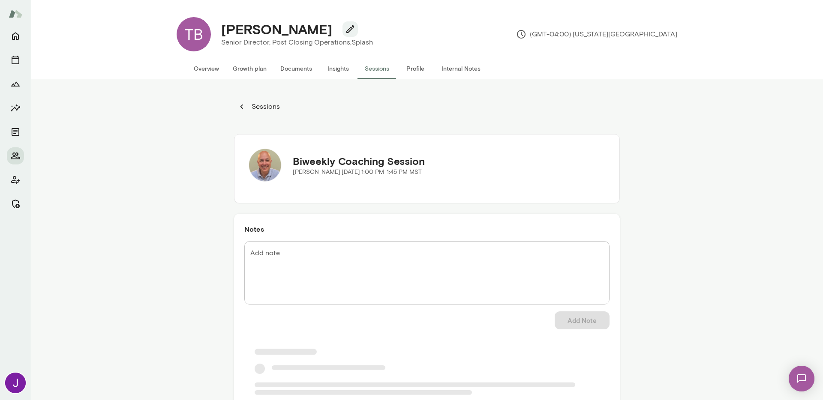
click at [202, 67] on button "Overview" at bounding box center [206, 68] width 39 height 21
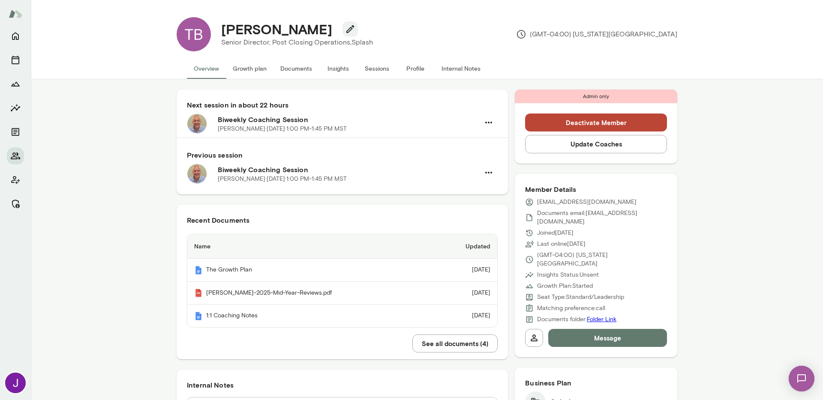
click at [375, 67] on button "Sessions" at bounding box center [376, 68] width 39 height 21
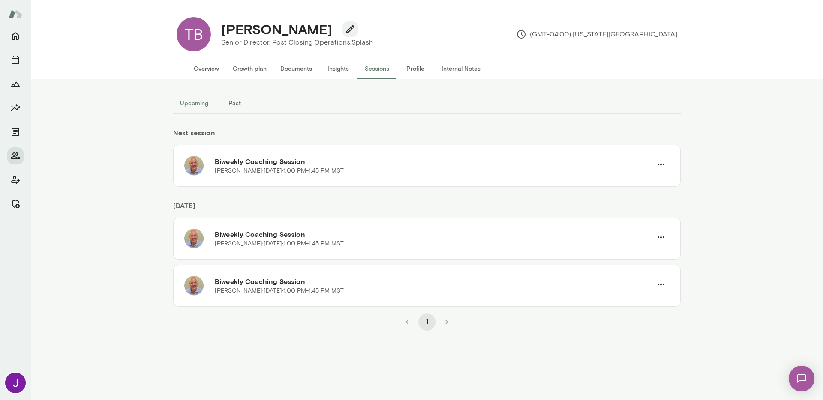
click at [263, 31] on h4 "[PERSON_NAME]" at bounding box center [276, 29] width 111 height 16
copy div "[PERSON_NAME]"
click at [203, 68] on button "Overview" at bounding box center [206, 68] width 39 height 21
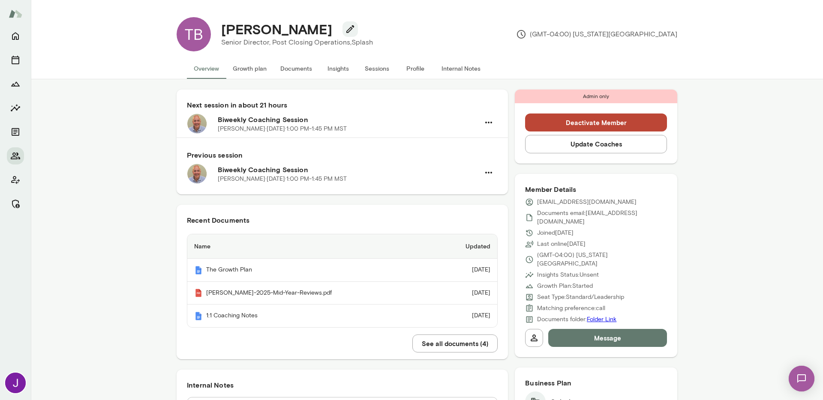
click at [557, 201] on p "[EMAIL_ADDRESS][DOMAIN_NAME]" at bounding box center [586, 202] width 99 height 9
copy div "[EMAIL_ADDRESS][DOMAIN_NAME]"
click at [374, 66] on button "Sessions" at bounding box center [376, 68] width 39 height 21
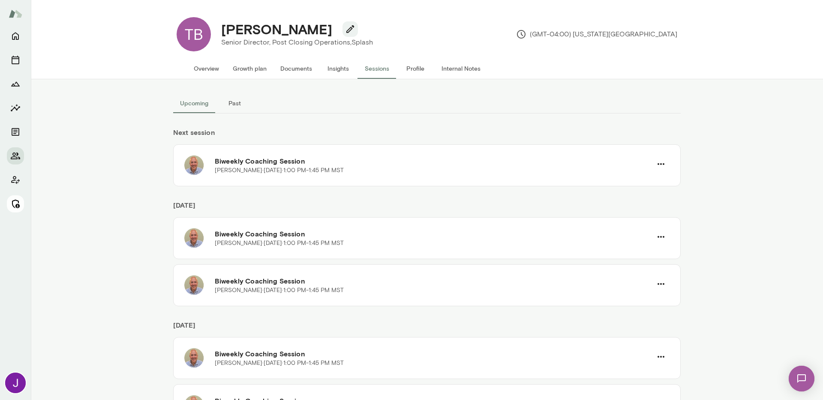
click at [15, 206] on icon "Manage" at bounding box center [15, 204] width 10 height 10
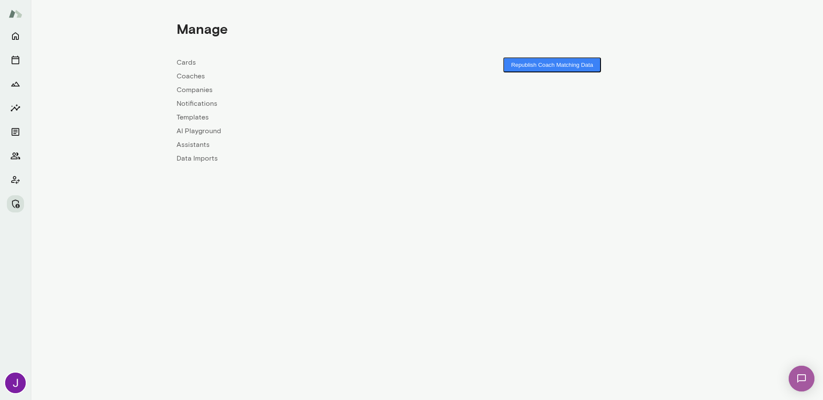
click at [183, 75] on link "Coaches" at bounding box center [302, 76] width 250 height 10
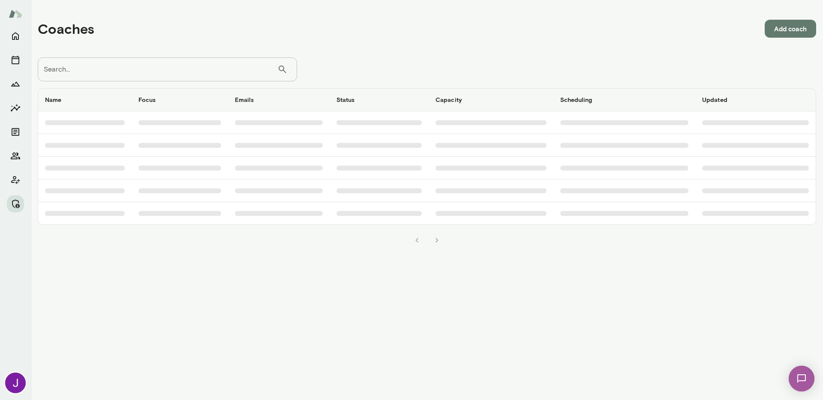
click at [186, 66] on input "Search..." at bounding box center [158, 69] width 240 height 24
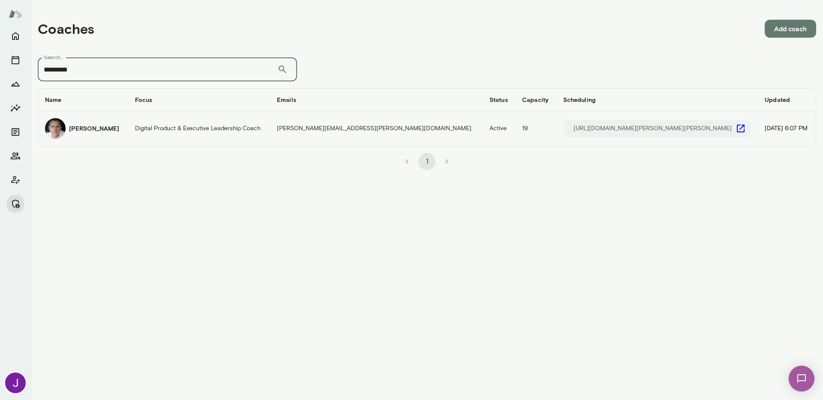
type input "*********"
click at [735, 127] on icon "coaches table" at bounding box center [740, 128] width 10 height 10
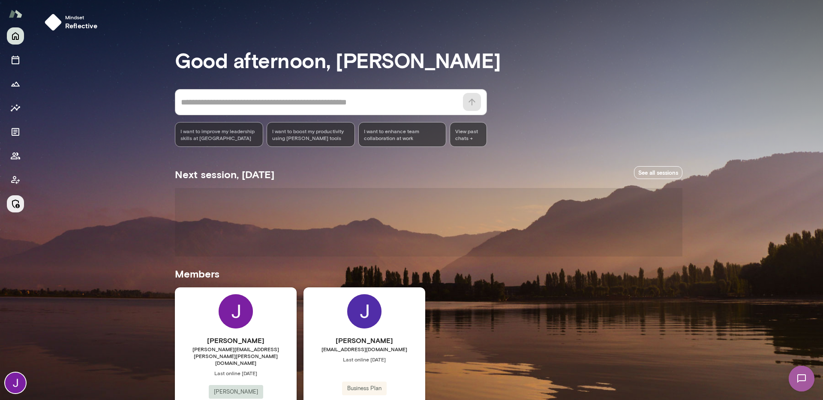
click at [16, 206] on icon "Manage" at bounding box center [15, 204] width 10 height 10
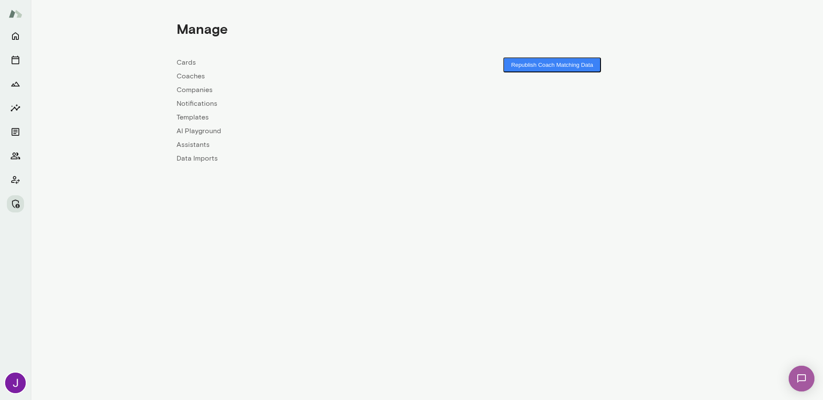
click at [180, 81] on link "Coaches" at bounding box center [302, 76] width 250 height 10
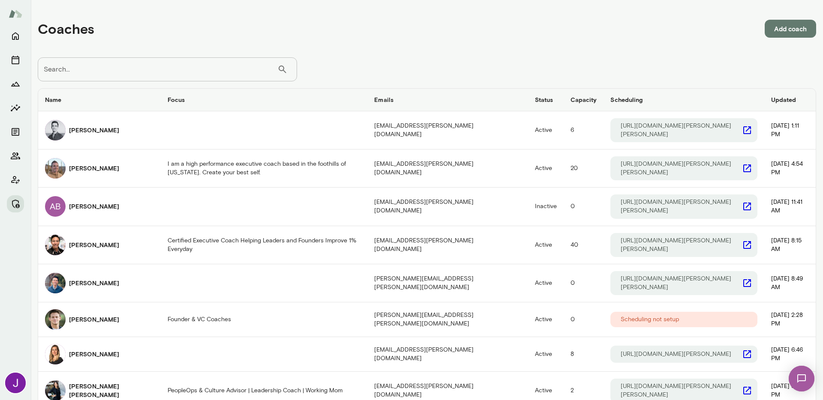
click at [109, 62] on input "Search..." at bounding box center [158, 69] width 240 height 24
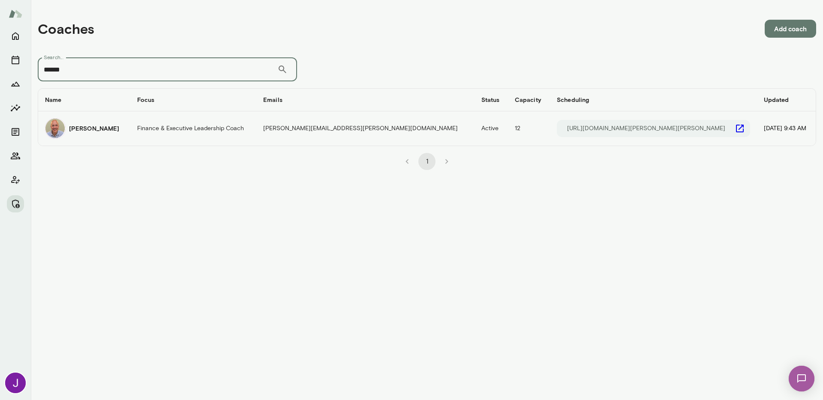
type input "******"
click at [735, 129] on icon "coaches table" at bounding box center [740, 128] width 10 height 10
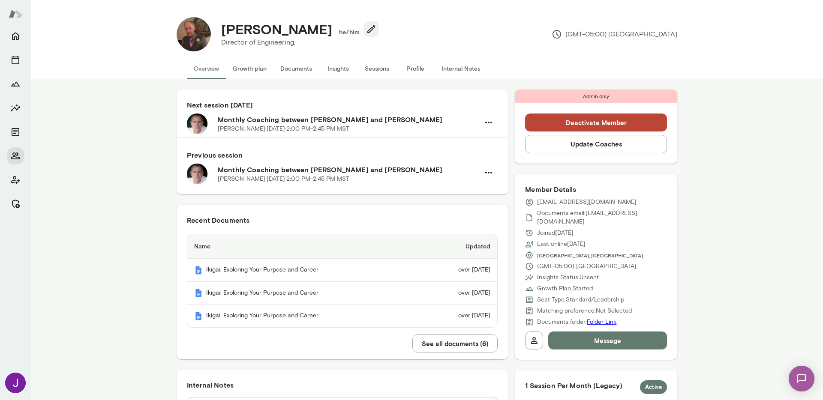
click at [381, 69] on button "Sessions" at bounding box center [376, 68] width 39 height 21
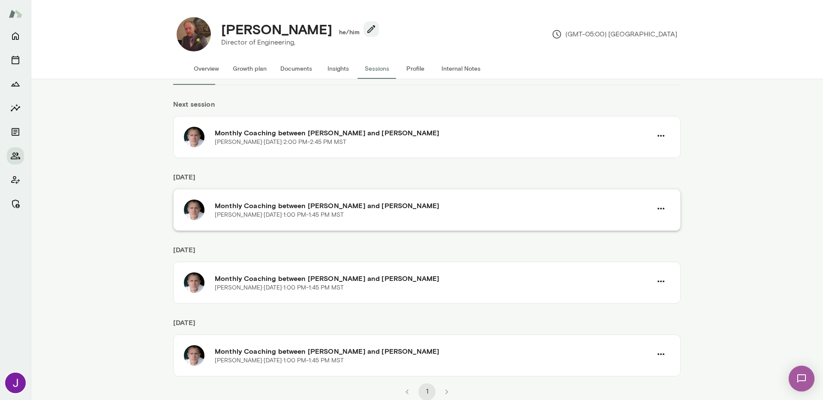
scroll to position [29, 0]
click at [249, 25] on h4 "[PERSON_NAME]" at bounding box center [276, 29] width 111 height 16
copy h4 "[PERSON_NAME]"
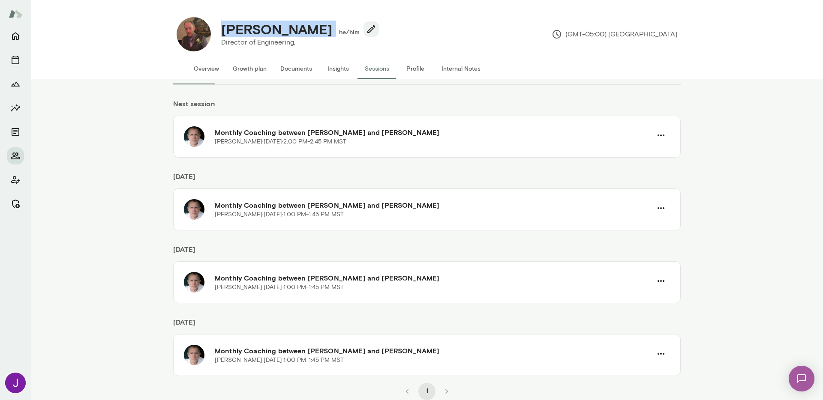
click at [200, 66] on button "Overview" at bounding box center [206, 68] width 39 height 21
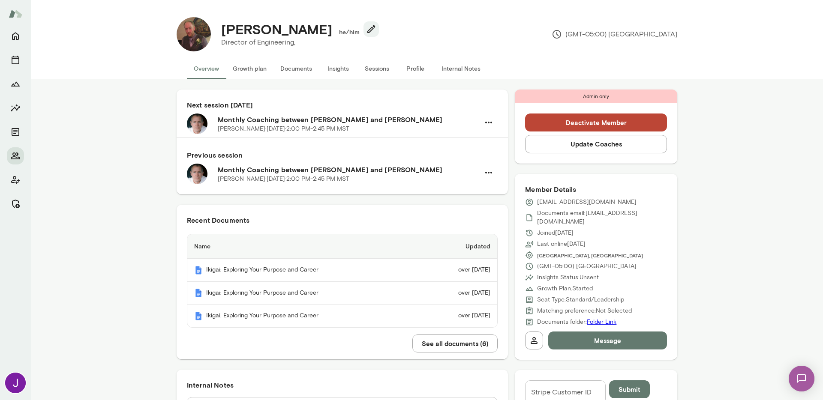
click at [562, 199] on p "[EMAIL_ADDRESS][DOMAIN_NAME]" at bounding box center [586, 202] width 99 height 9
copy div "[EMAIL_ADDRESS][DOMAIN_NAME]"
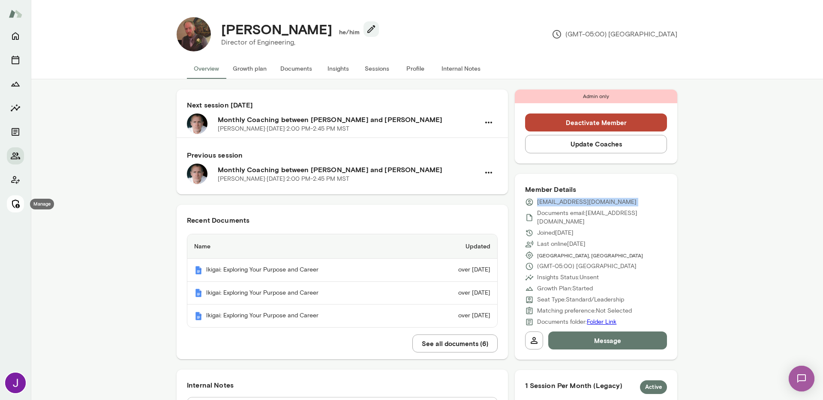
click at [14, 201] on icon "Manage" at bounding box center [15, 204] width 10 height 10
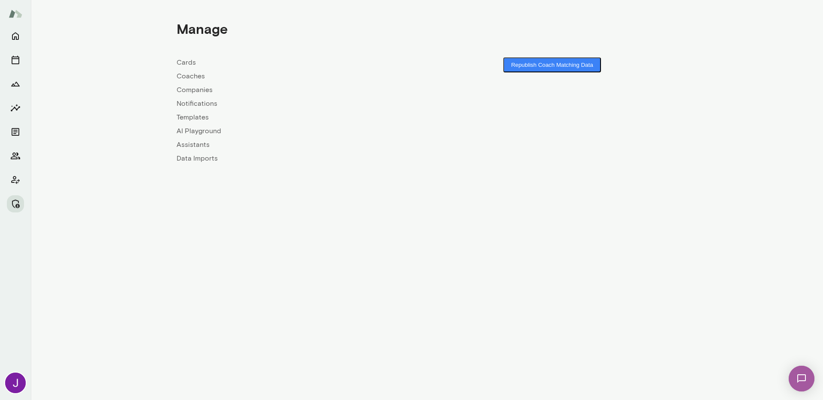
click at [199, 77] on link "Coaches" at bounding box center [302, 76] width 250 height 10
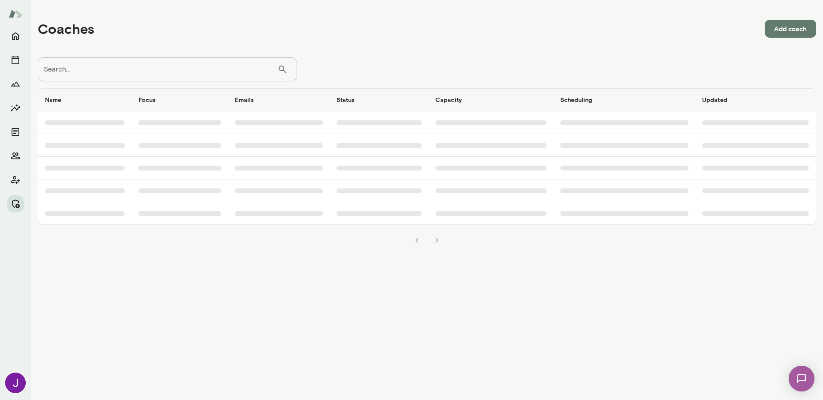
click at [200, 73] on input "Search..." at bounding box center [158, 69] width 240 height 24
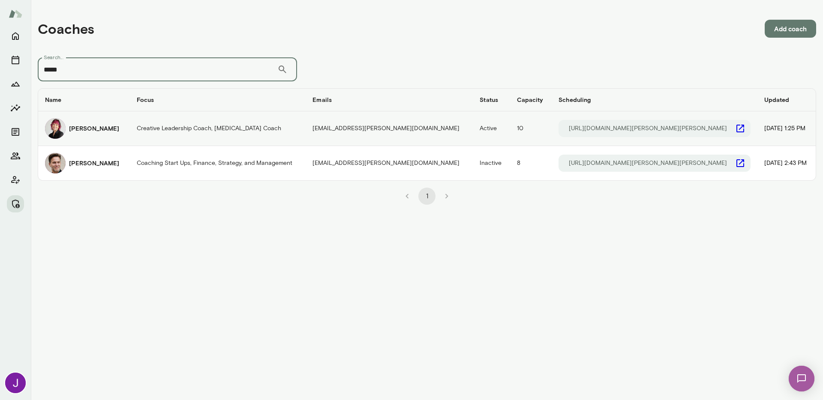
type input "*****"
click at [736, 127] on icon "coaches table" at bounding box center [740, 129] width 8 height 8
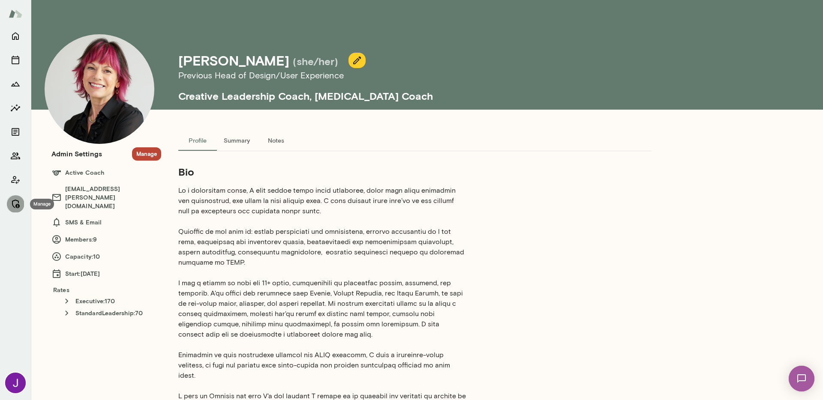
click at [14, 206] on icon "Manage" at bounding box center [15, 204] width 10 height 10
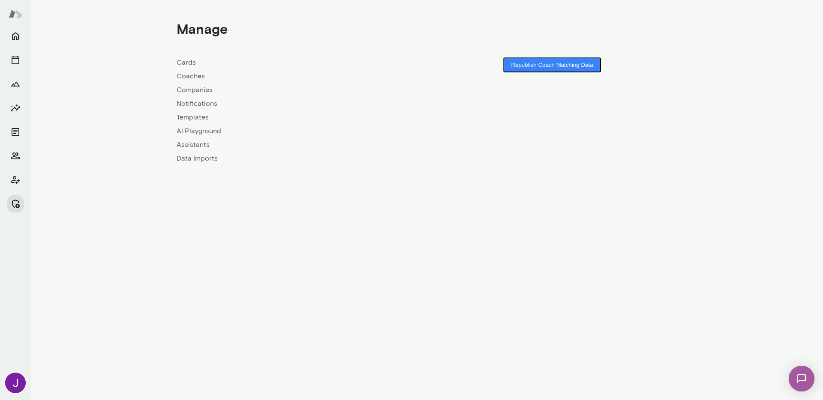
click at [184, 79] on link "Coaches" at bounding box center [302, 76] width 250 height 10
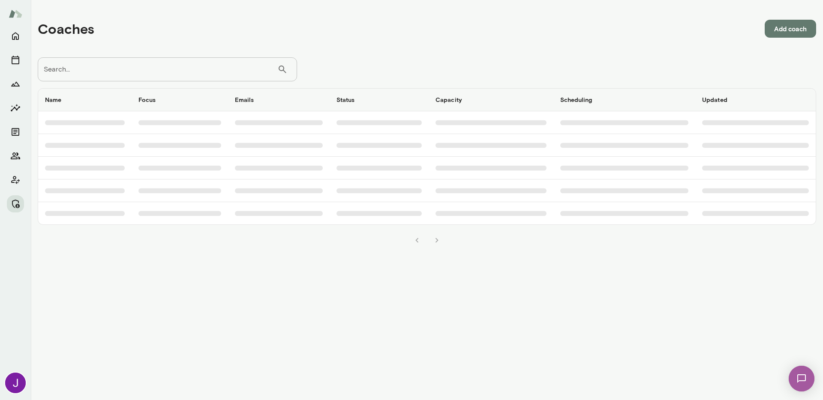
click at [186, 69] on input "Search..." at bounding box center [158, 69] width 240 height 24
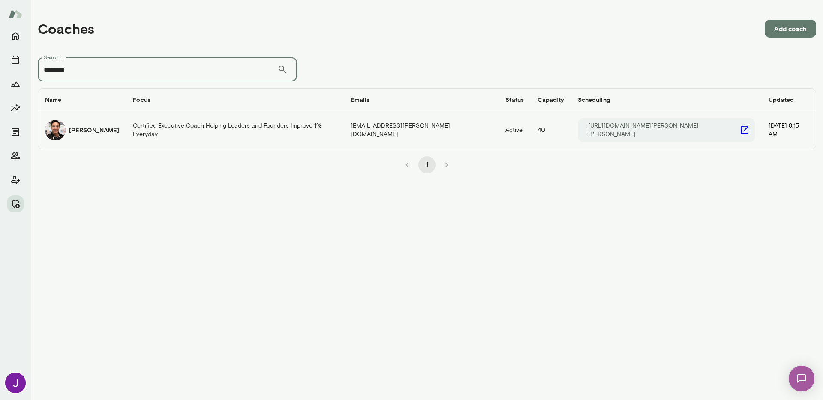
type input "********"
click at [739, 129] on icon "coaches table" at bounding box center [744, 130] width 10 height 10
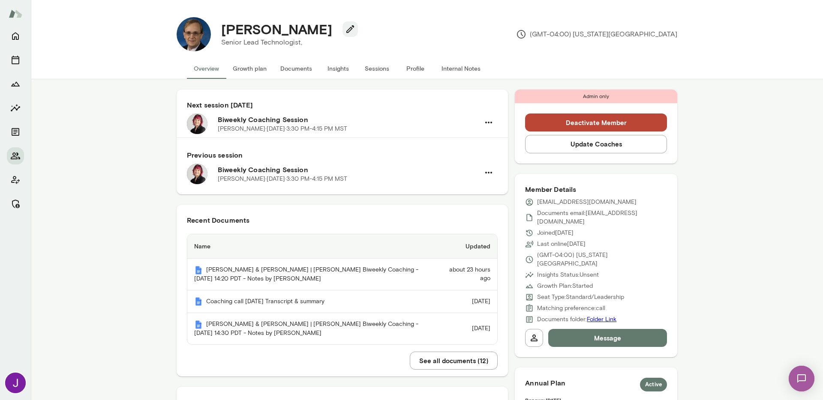
click at [361, 66] on button "Sessions" at bounding box center [376, 68] width 39 height 21
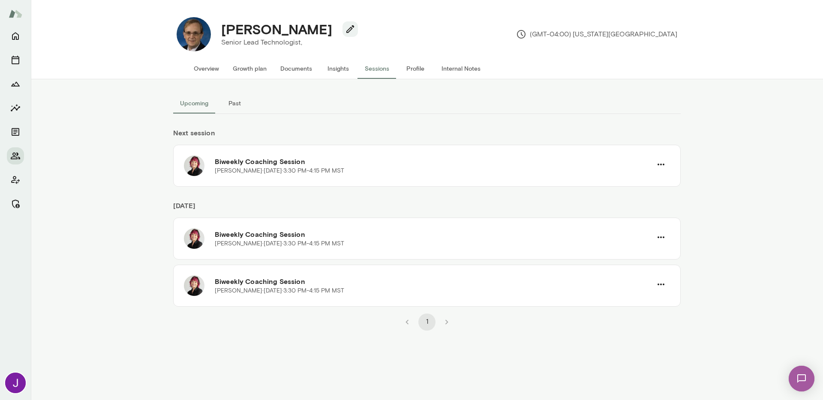
click at [238, 29] on h4 "Richard Teel" at bounding box center [276, 29] width 111 height 16
copy div "Richard Teel"
click at [197, 69] on button "Overview" at bounding box center [206, 68] width 39 height 21
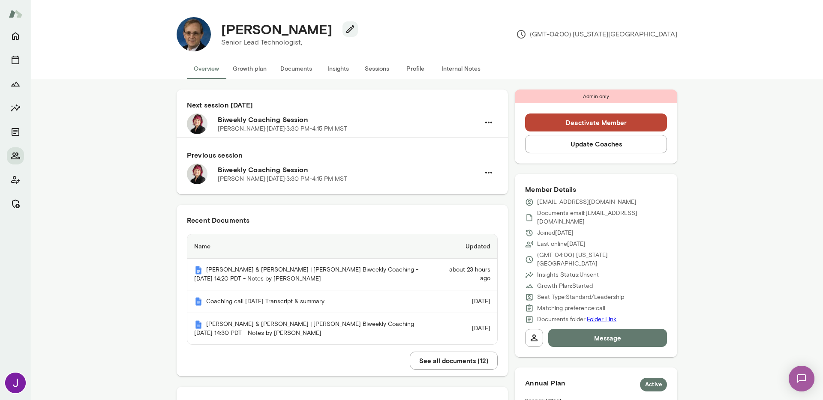
click at [556, 201] on p "richjteel@gmail.com" at bounding box center [586, 202] width 99 height 9
copy div "richjteel@gmail.com"
click at [377, 66] on button "Sessions" at bounding box center [376, 68] width 39 height 21
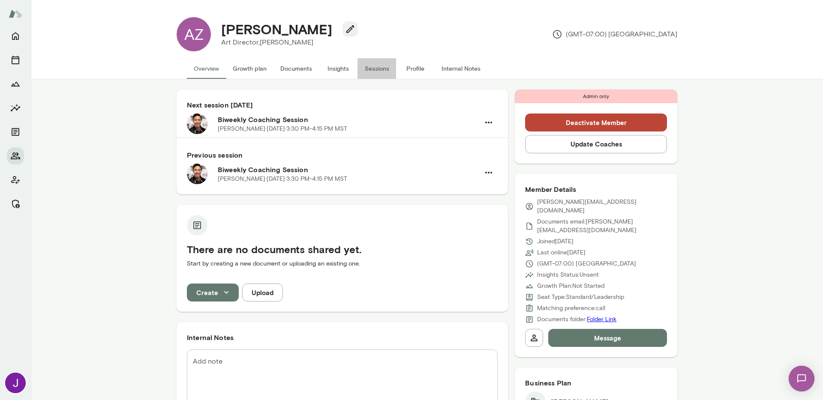
drag, startPoint x: 382, startPoint y: 72, endPoint x: 397, endPoint y: 53, distance: 24.1
click at [382, 72] on button "Sessions" at bounding box center [376, 68] width 39 height 21
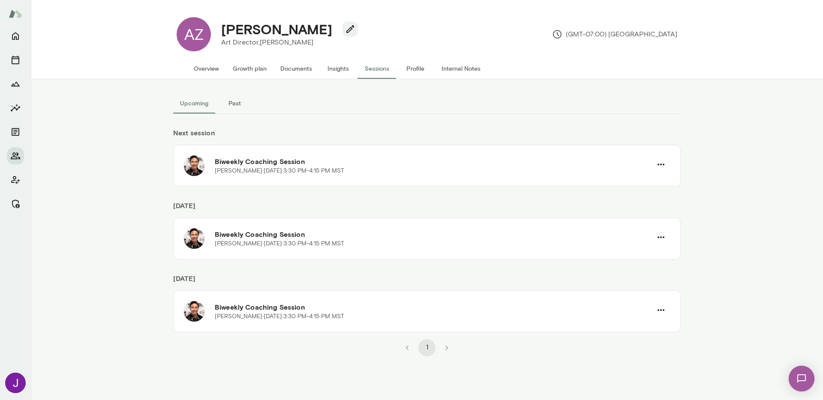
click at [252, 29] on h4 "Aasim Zubair" at bounding box center [276, 29] width 111 height 16
copy h4 "Aasim"
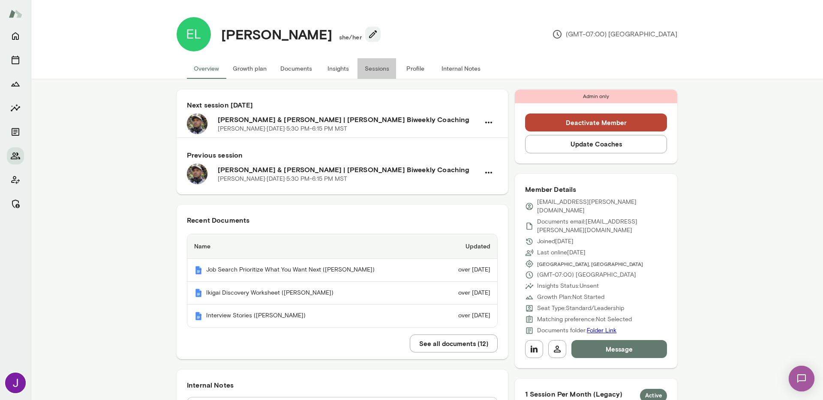
click at [386, 70] on button "Sessions" at bounding box center [376, 68] width 39 height 21
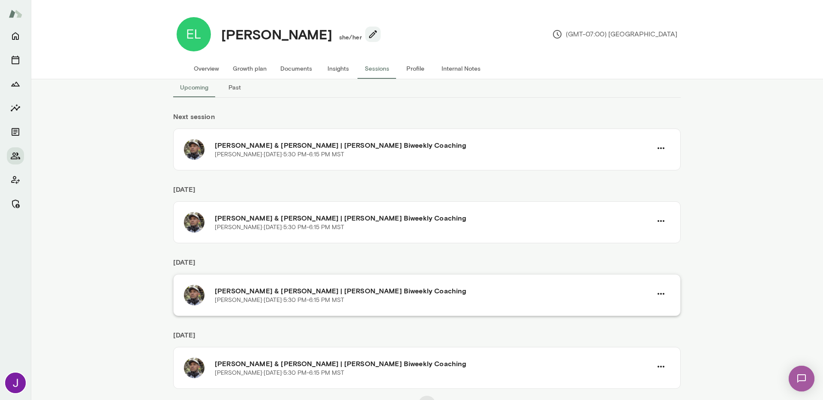
scroll to position [29, 0]
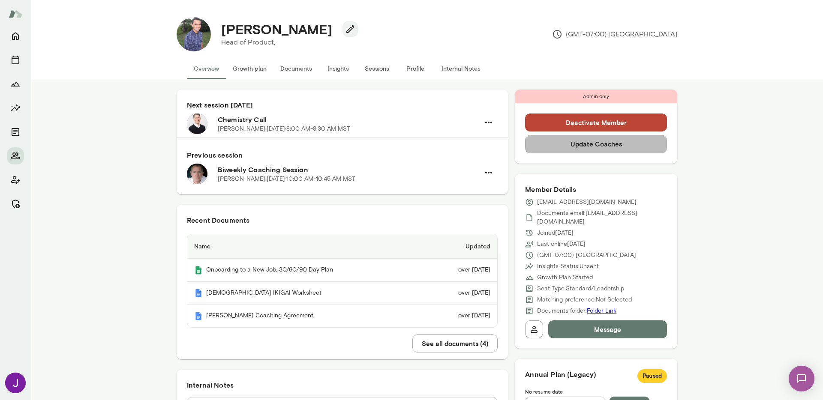
click at [591, 150] on button "Update Coaches" at bounding box center [596, 144] width 142 height 18
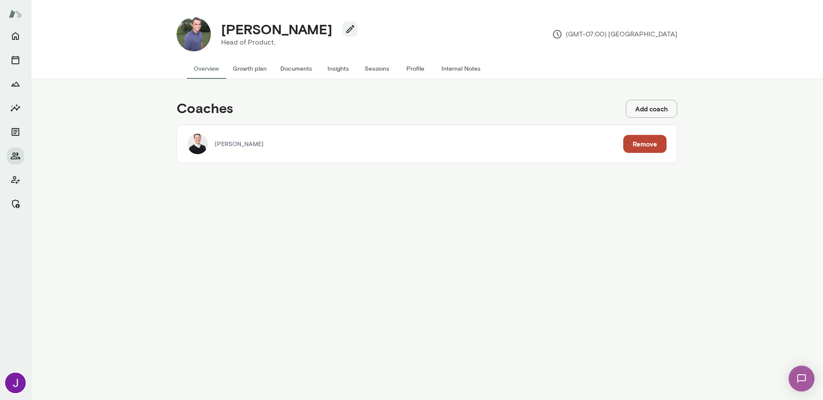
click at [640, 107] on button "Add coach" at bounding box center [651, 109] width 51 height 18
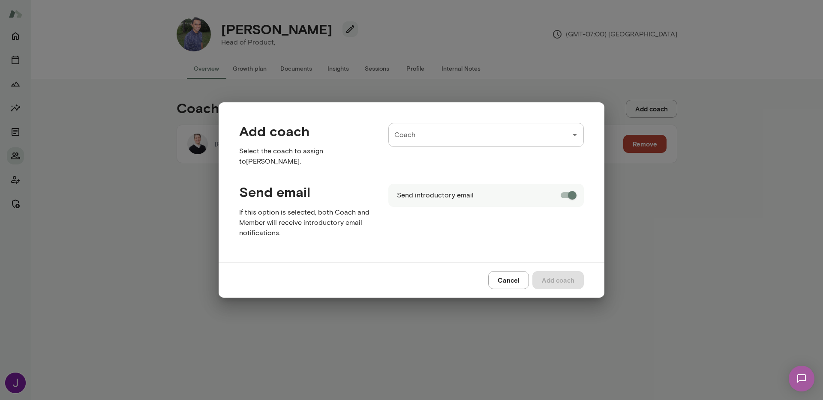
click at [463, 143] on input "Coach" at bounding box center [479, 135] width 175 height 16
click at [477, 165] on span "( [EMAIL_ADDRESS][PERSON_NAME][DOMAIN_NAME] )" at bounding box center [513, 165] width 126 height 14
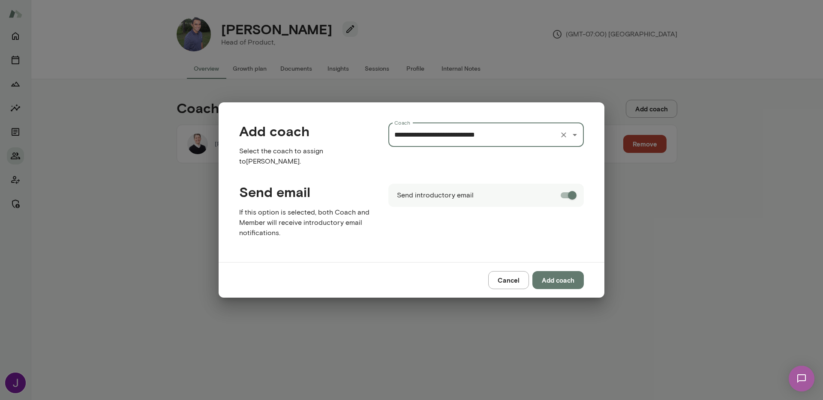
type input "**********"
click at [560, 279] on button "Add coach" at bounding box center [557, 280] width 51 height 18
